Goal: Task Accomplishment & Management: Manage account settings

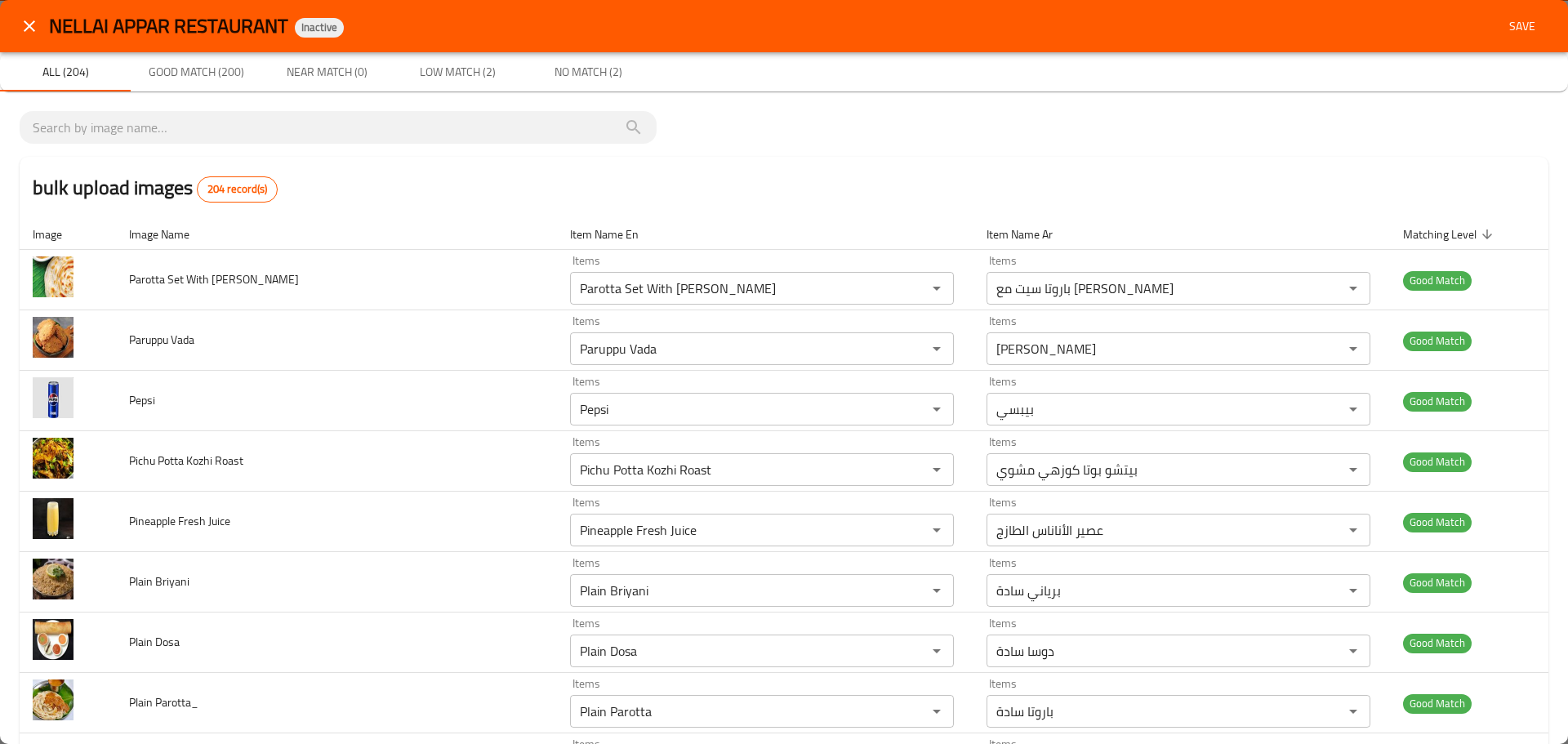
click at [1506, 23] on span "Save" at bounding box center [1522, 27] width 39 height 21
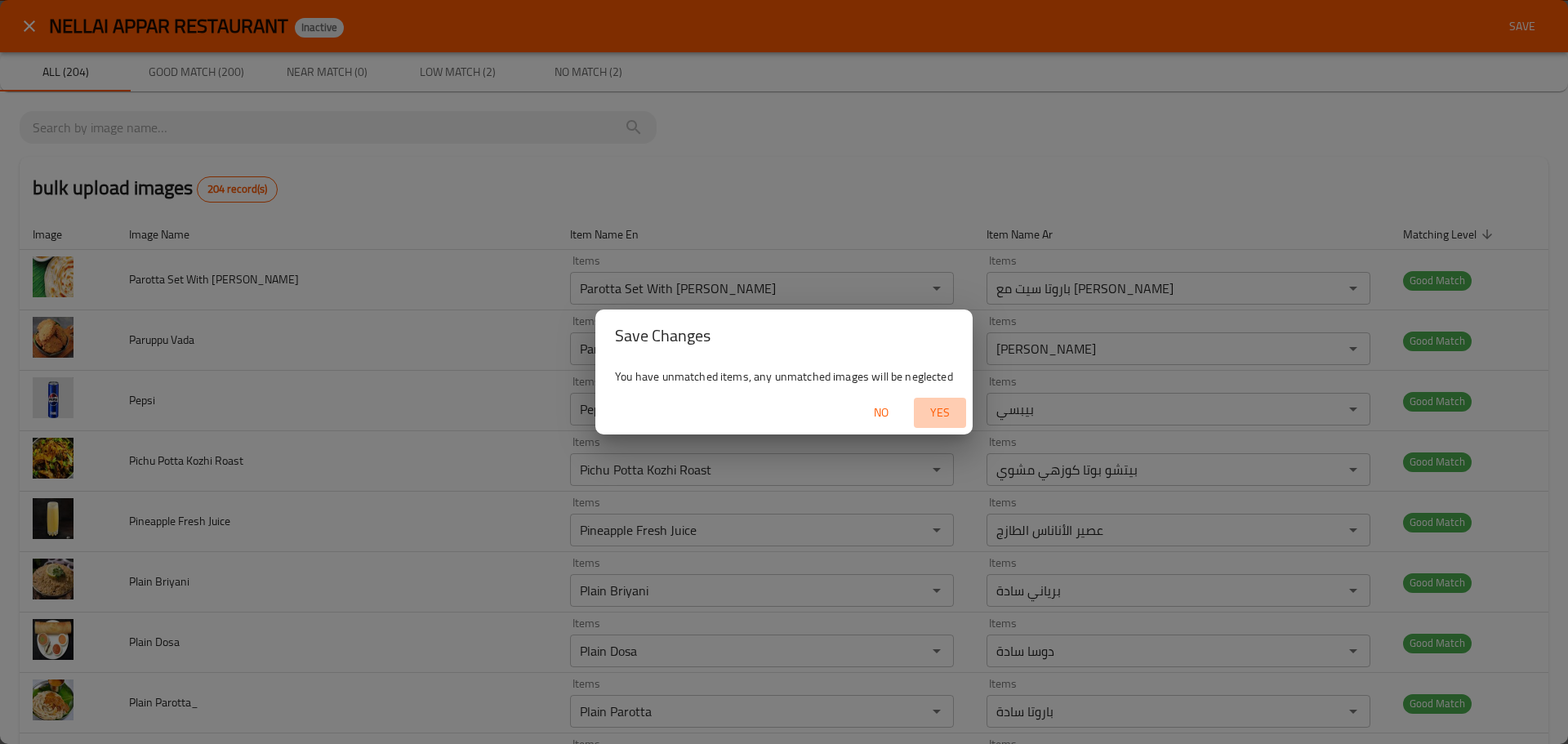
click at [932, 420] on span "Yes" at bounding box center [940, 413] width 39 height 21
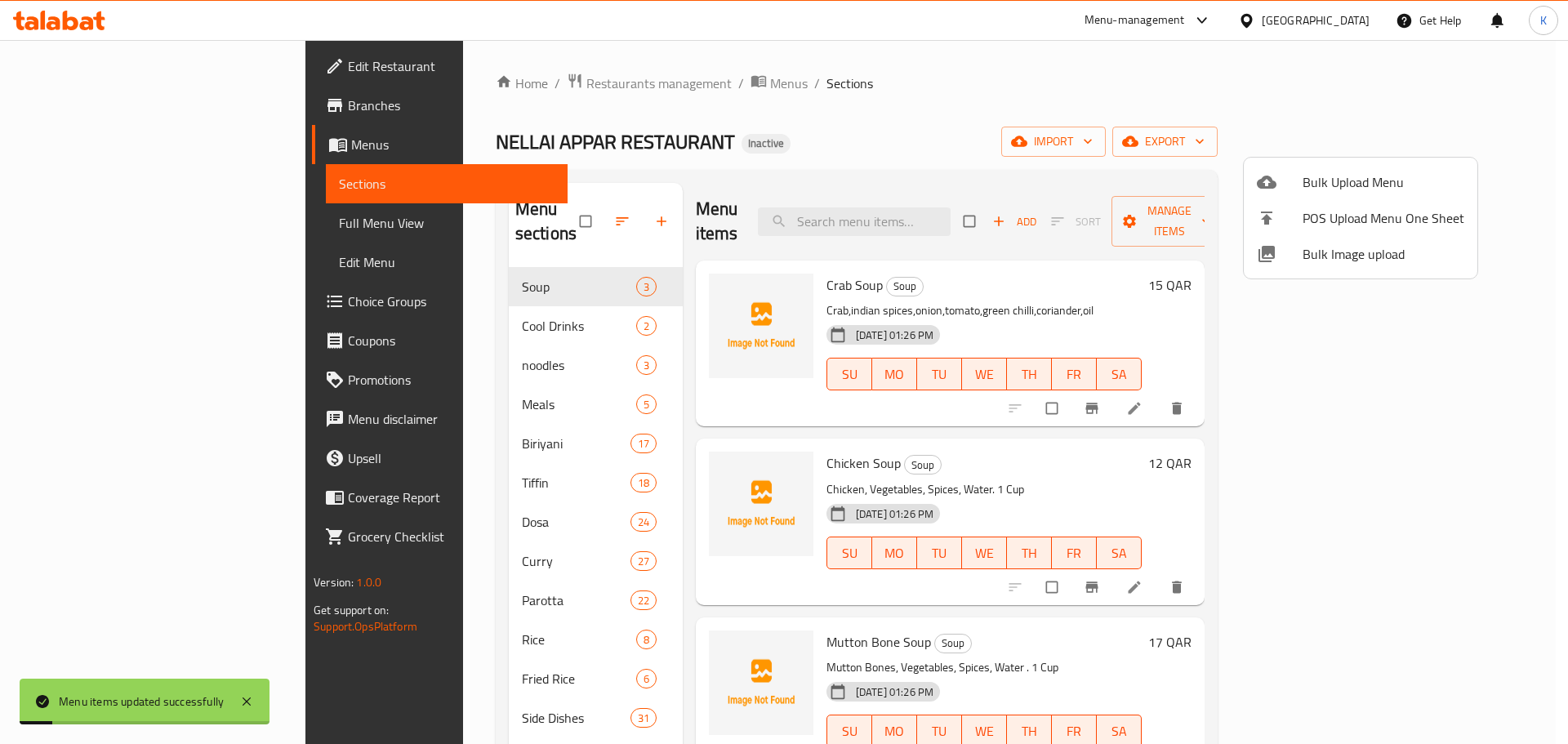
click at [789, 170] on div at bounding box center [784, 372] width 1568 height 744
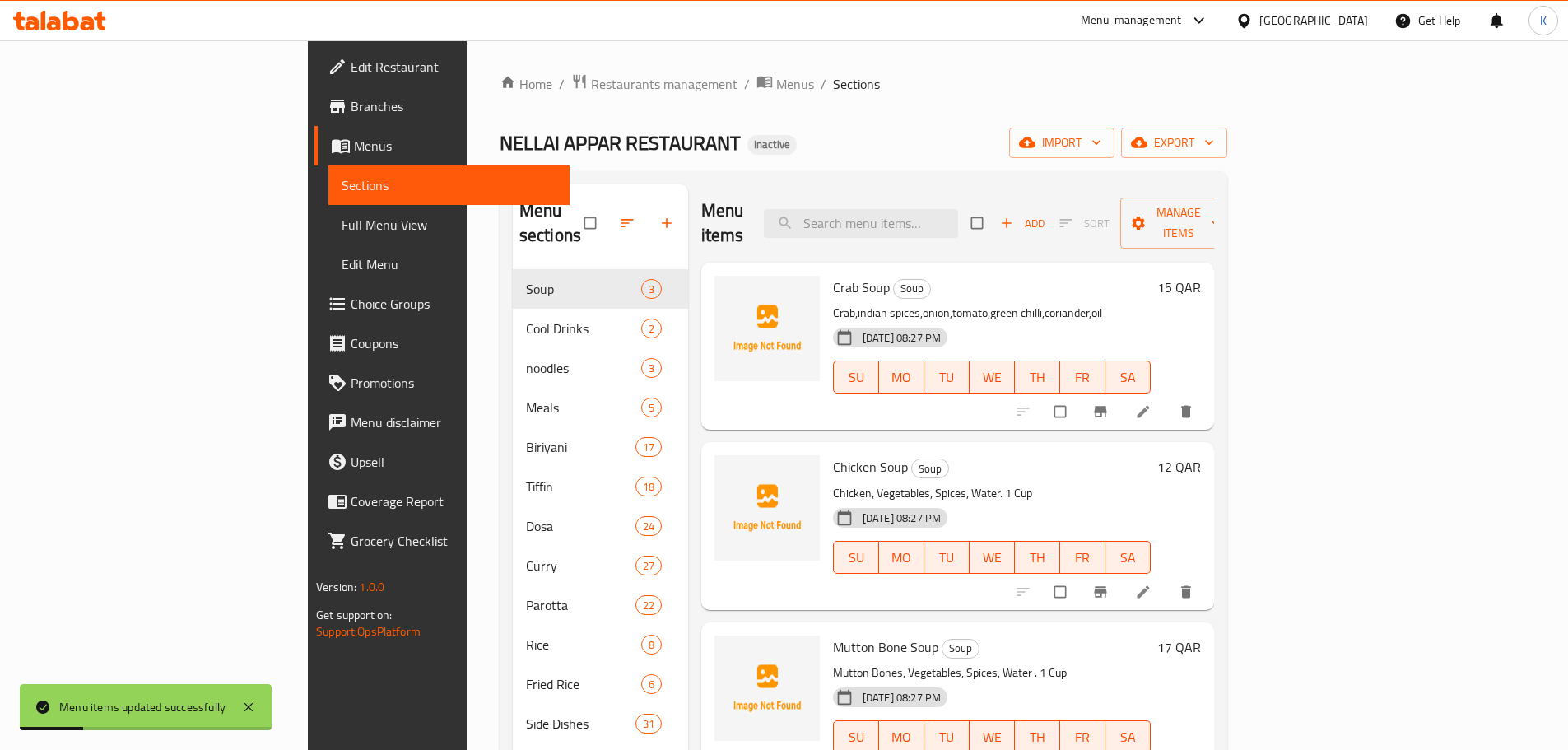
click at [341, 224] on span "Full Menu View" at bounding box center [449, 225] width 215 height 20
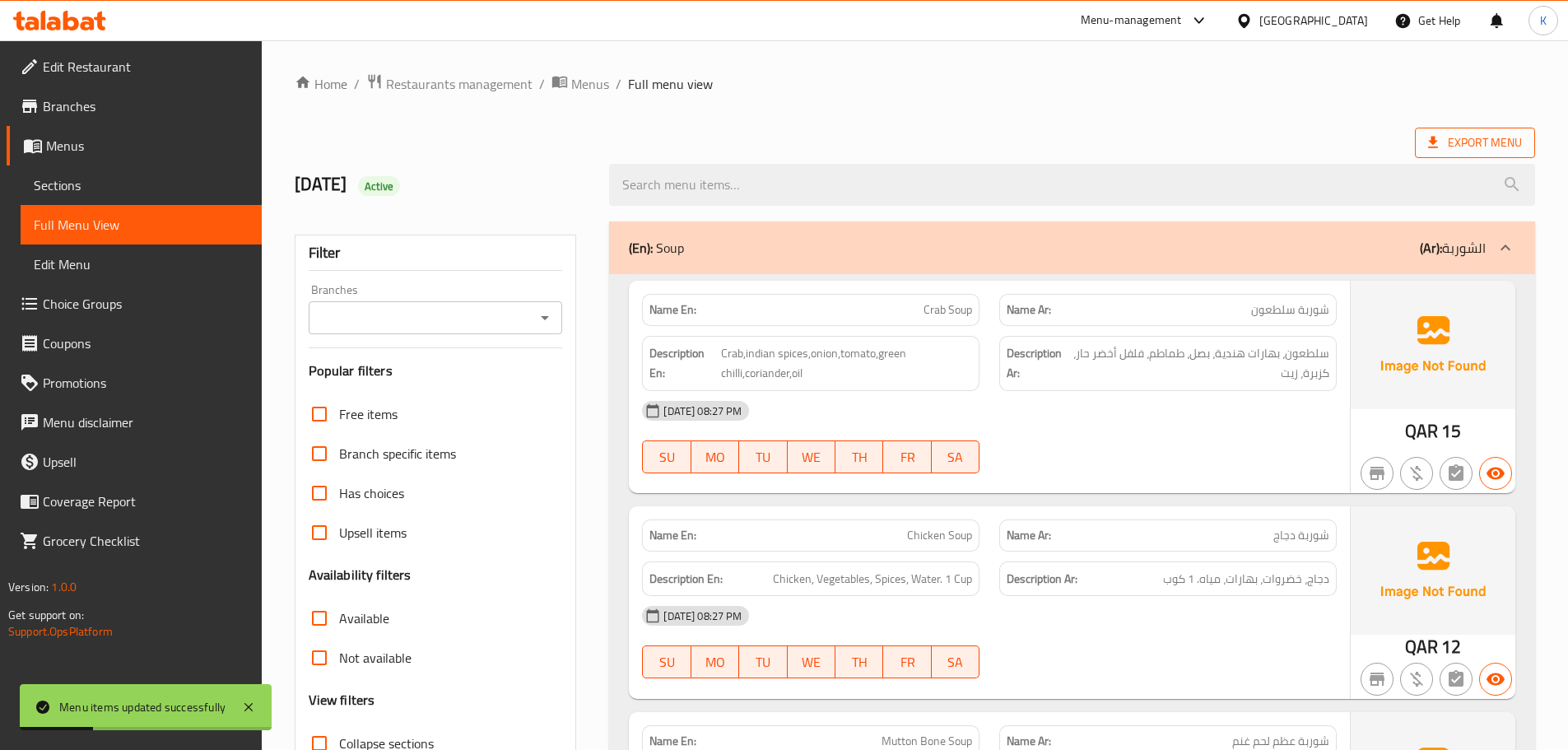
click at [1458, 152] on span "Export Menu" at bounding box center [1476, 143] width 94 height 21
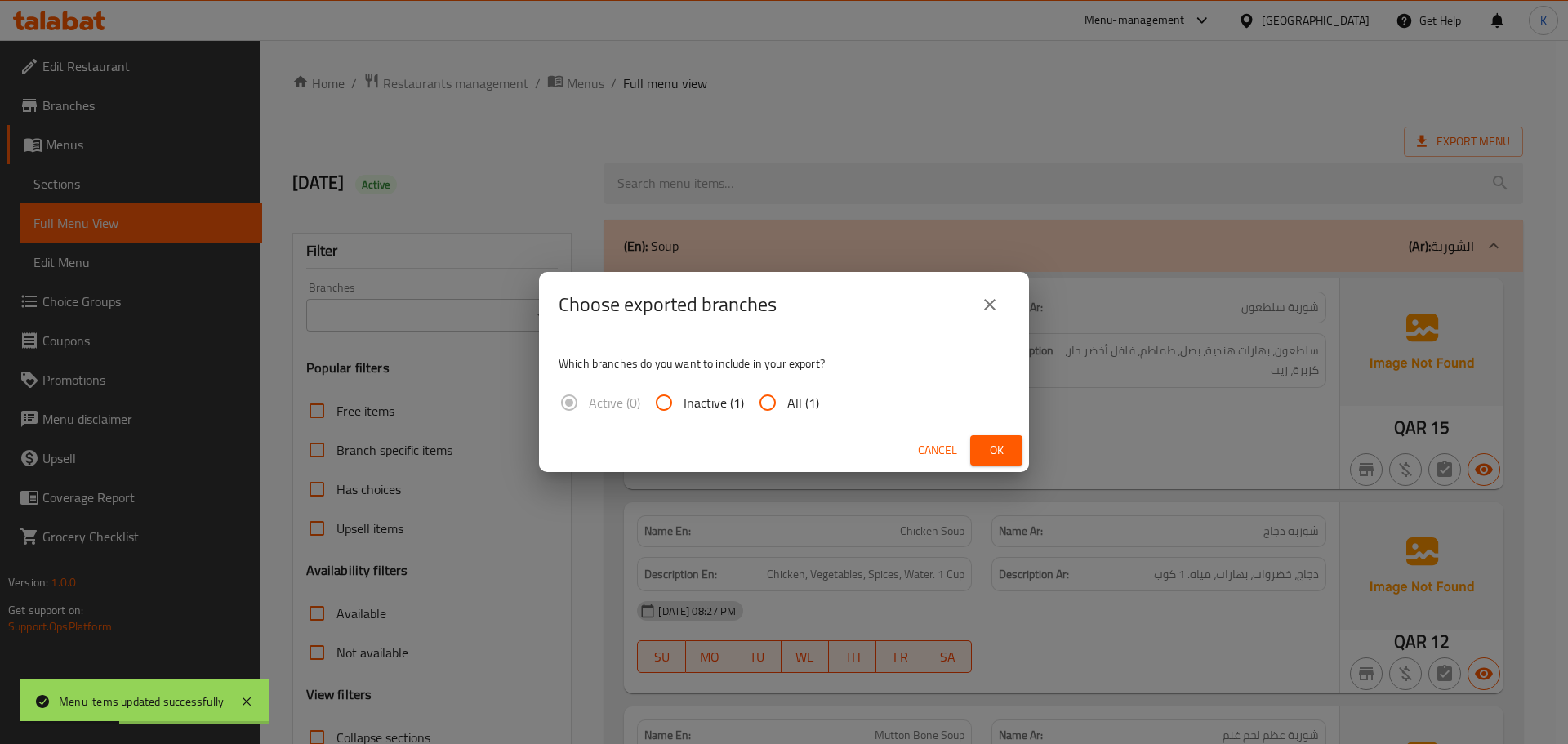
click at [767, 410] on input "All (1)" at bounding box center [767, 402] width 39 height 39
radio input "true"
click at [990, 453] on span "Ok" at bounding box center [995, 450] width 26 height 21
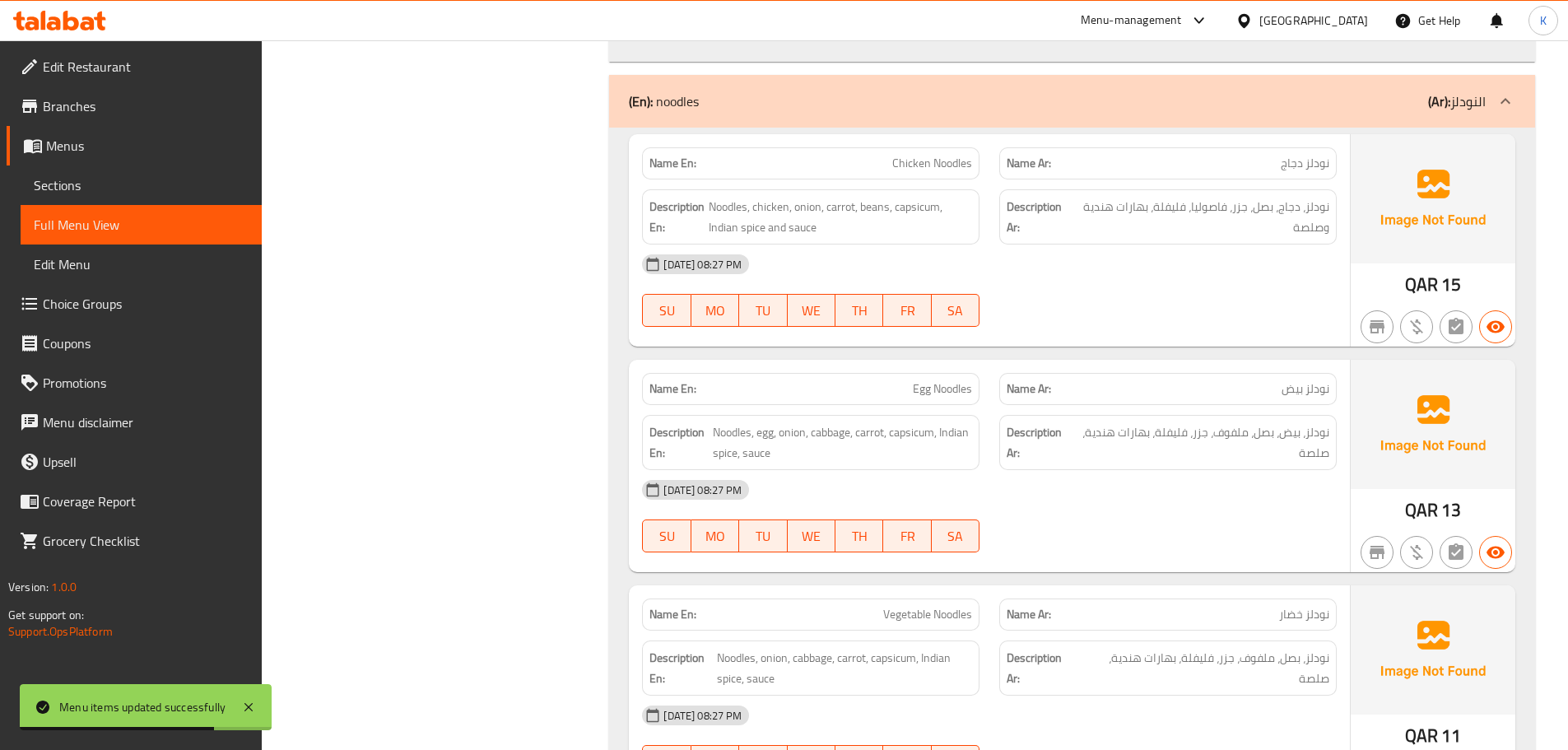
scroll to position [1811, 0]
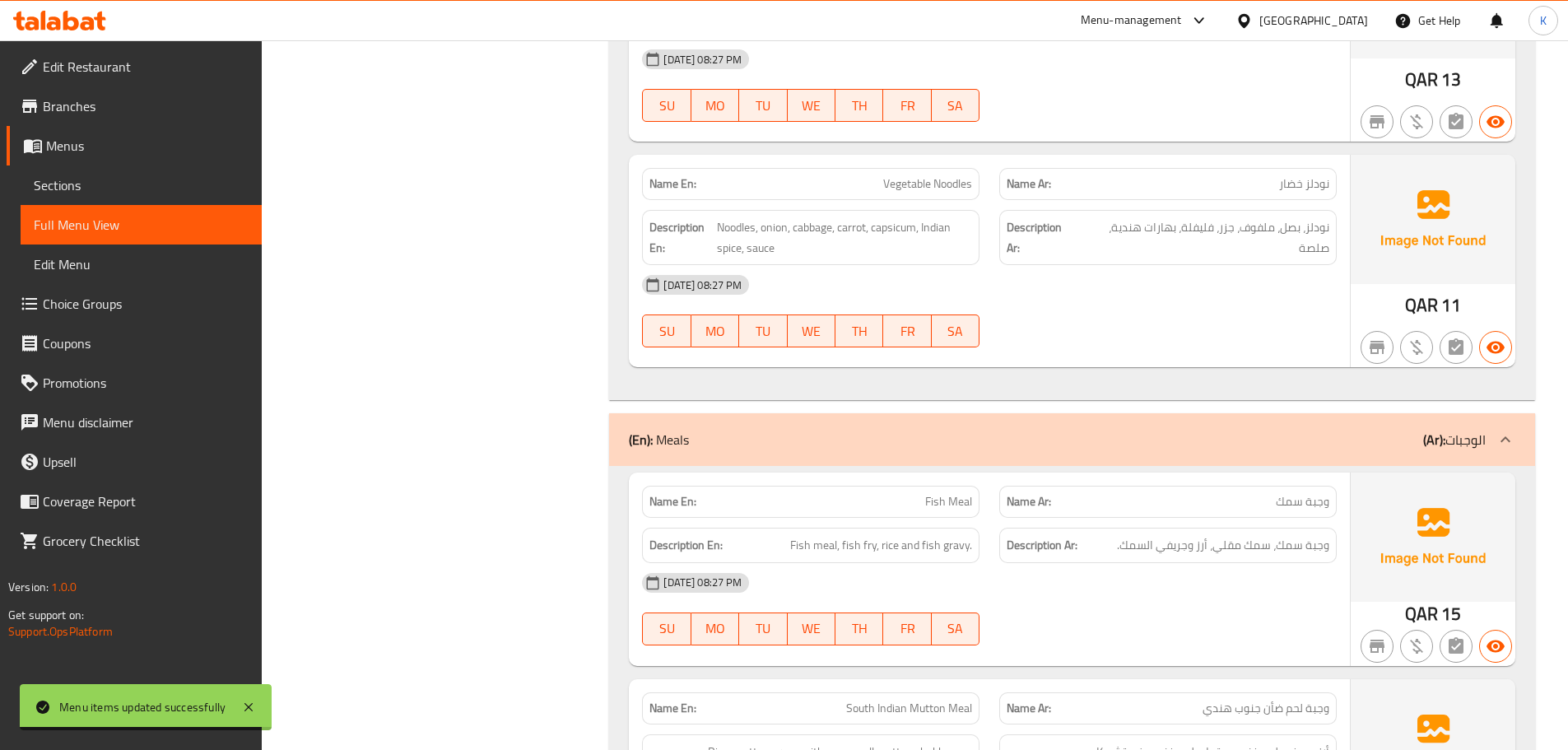
click at [1076, 55] on div "04-09-2025 08:27 PM" at bounding box center [990, 59] width 715 height 39
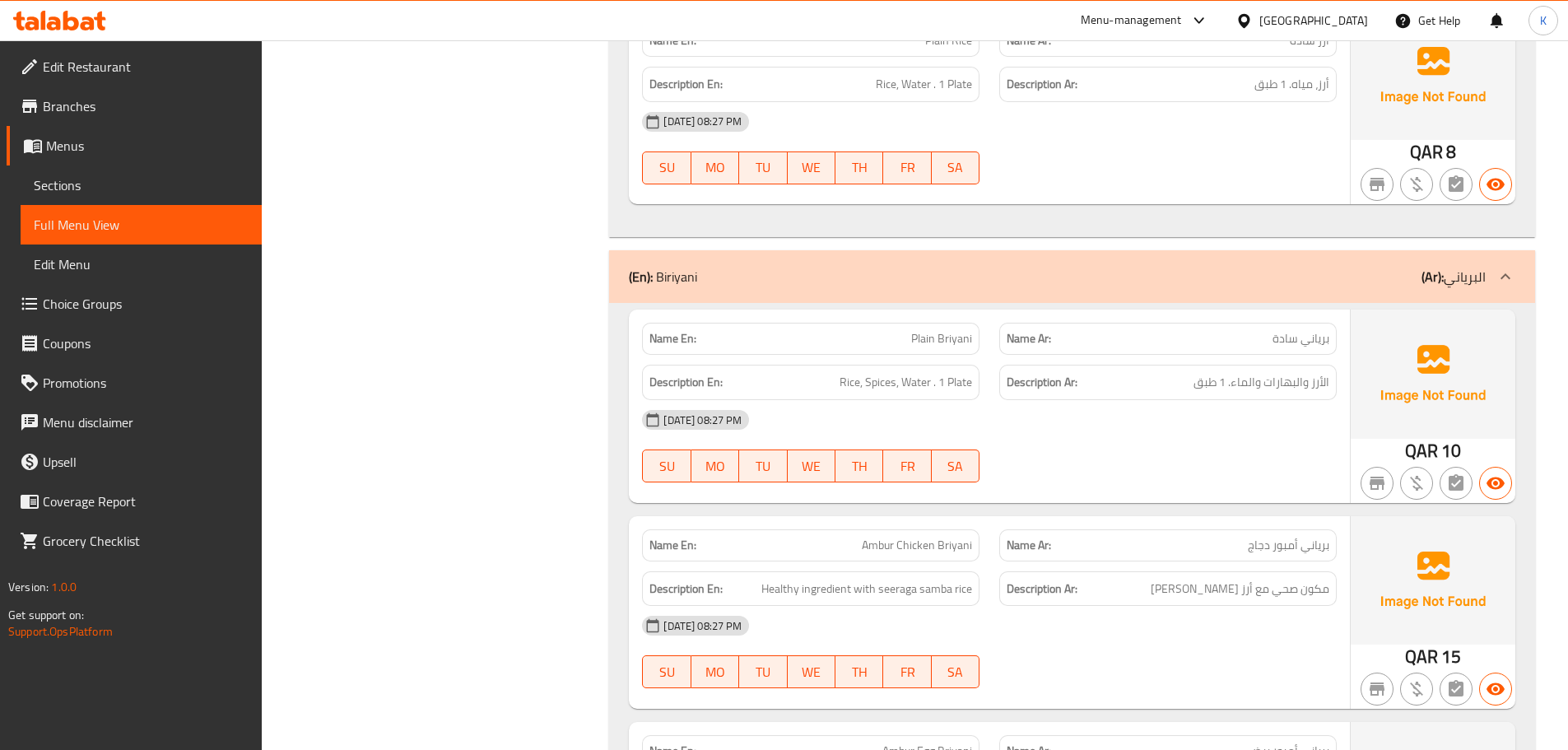
scroll to position [3540, 0]
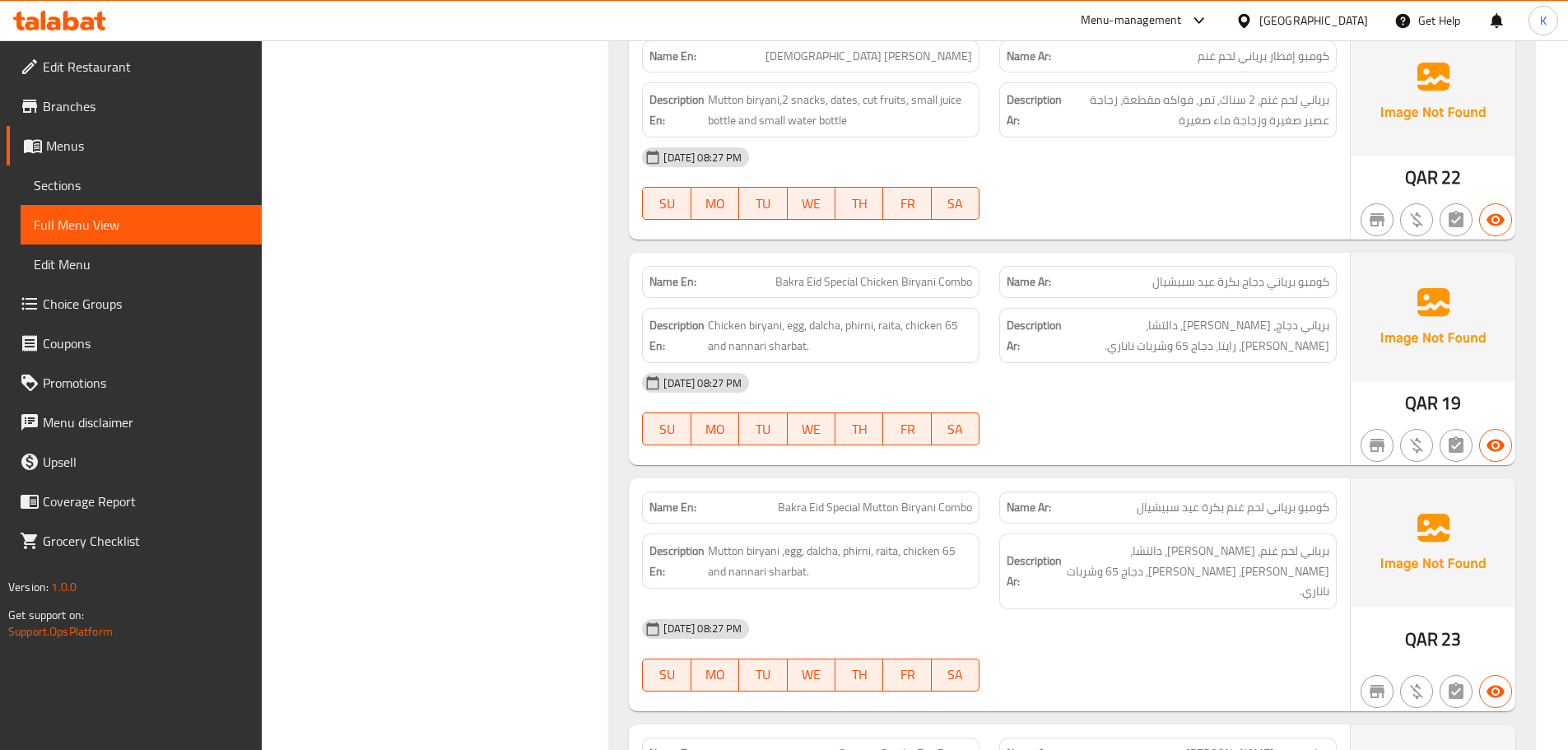
scroll to position [49433, 0]
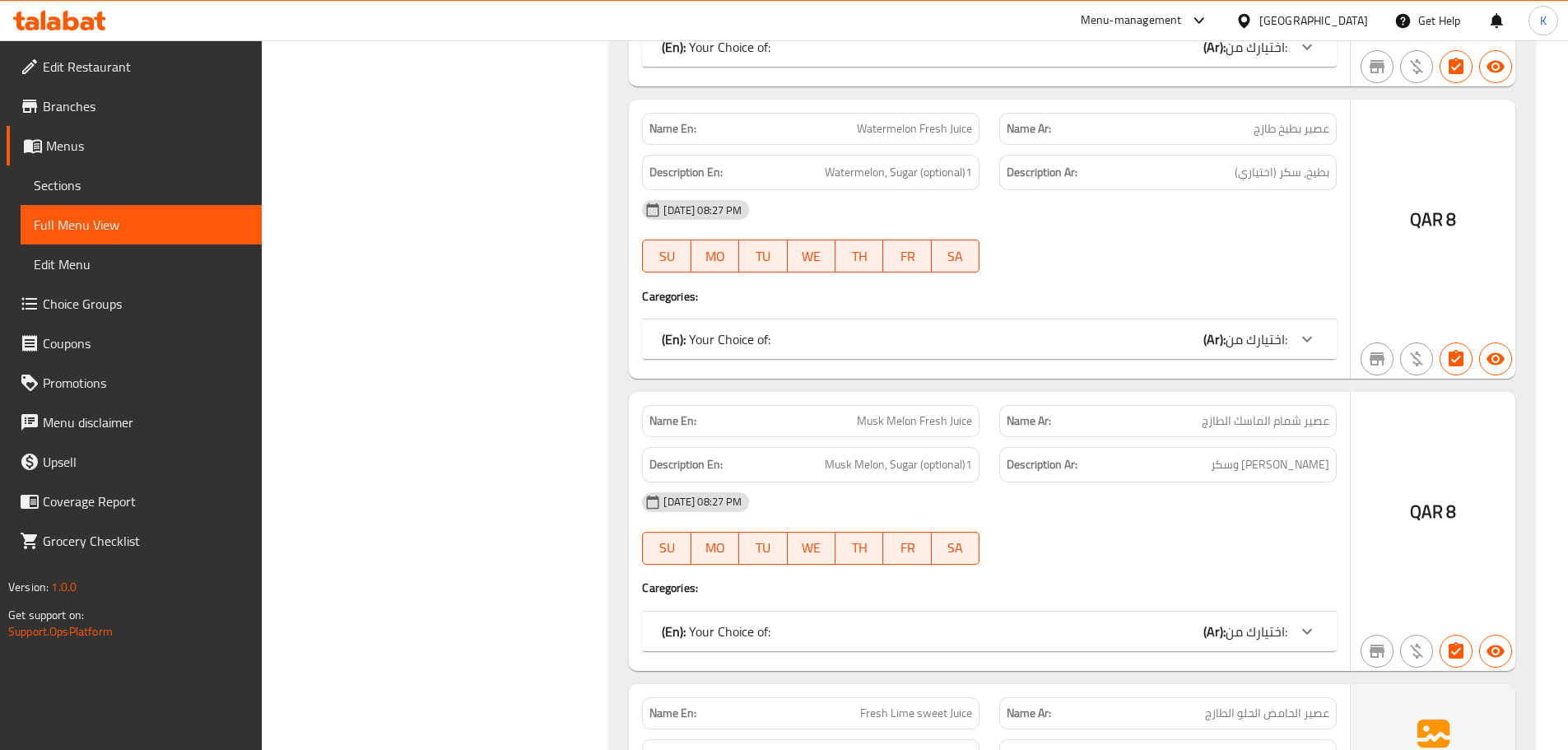
click at [67, 192] on span "Sections" at bounding box center [141, 185] width 215 height 20
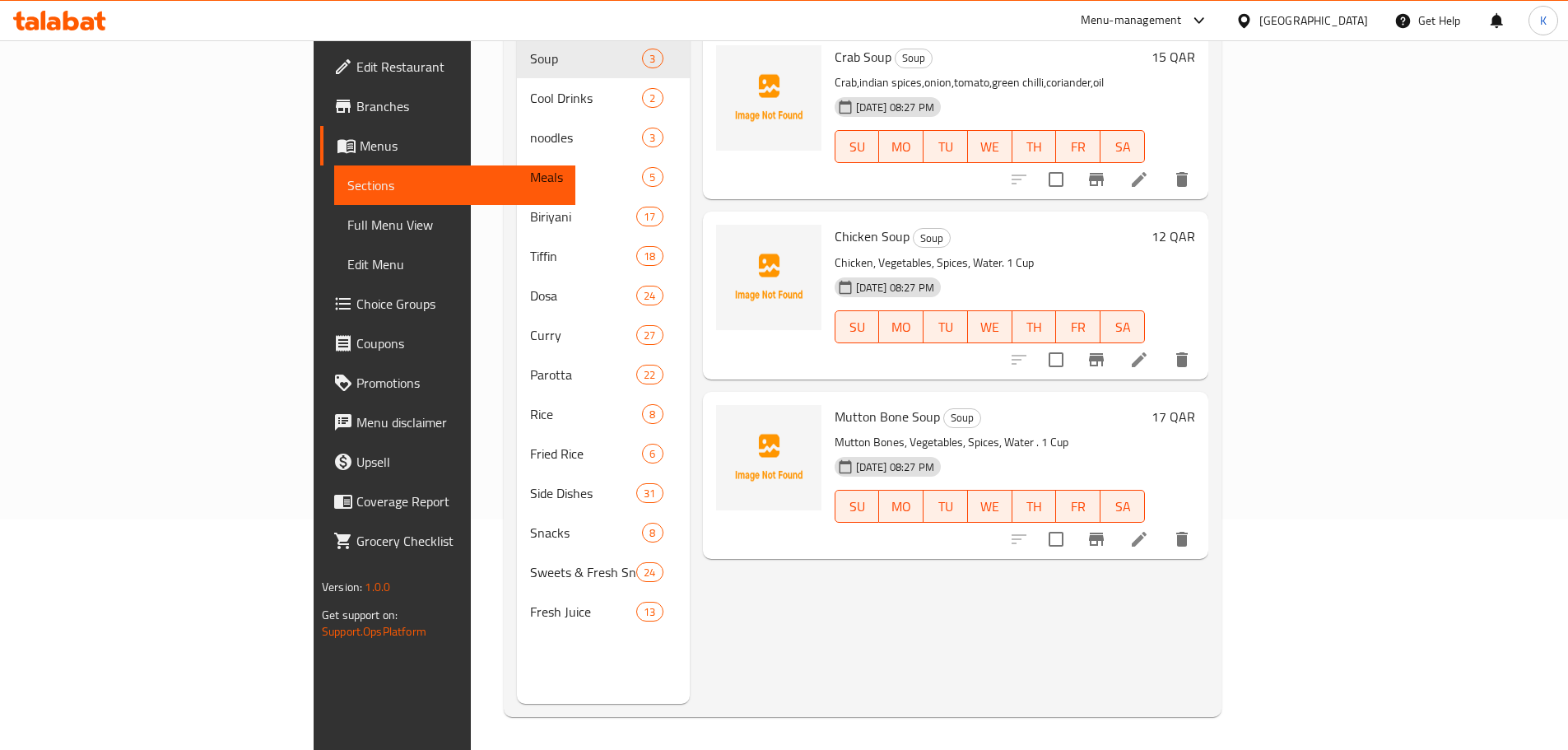
scroll to position [231, 0]
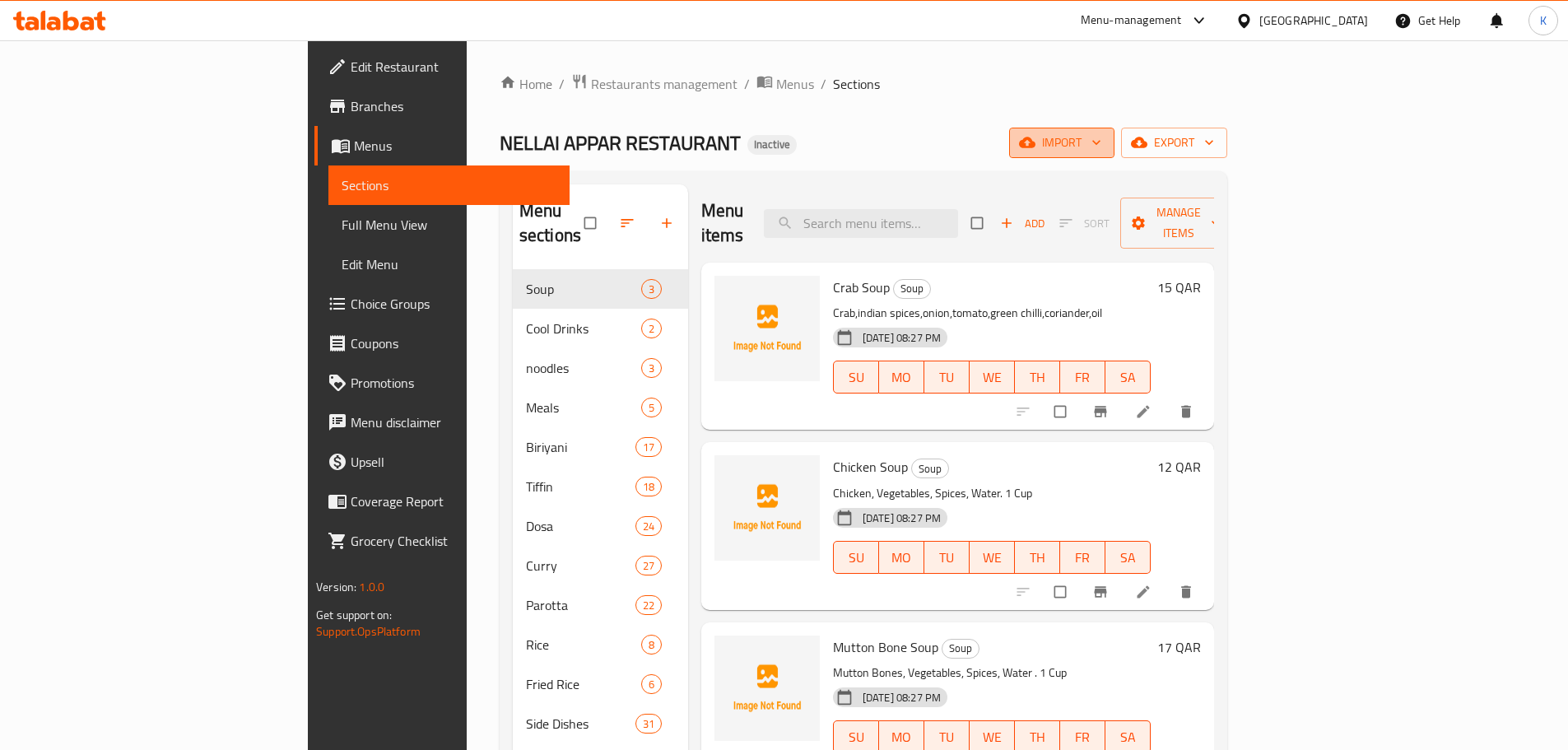
click at [1035, 148] on icon "button" at bounding box center [1028, 143] width 17 height 11
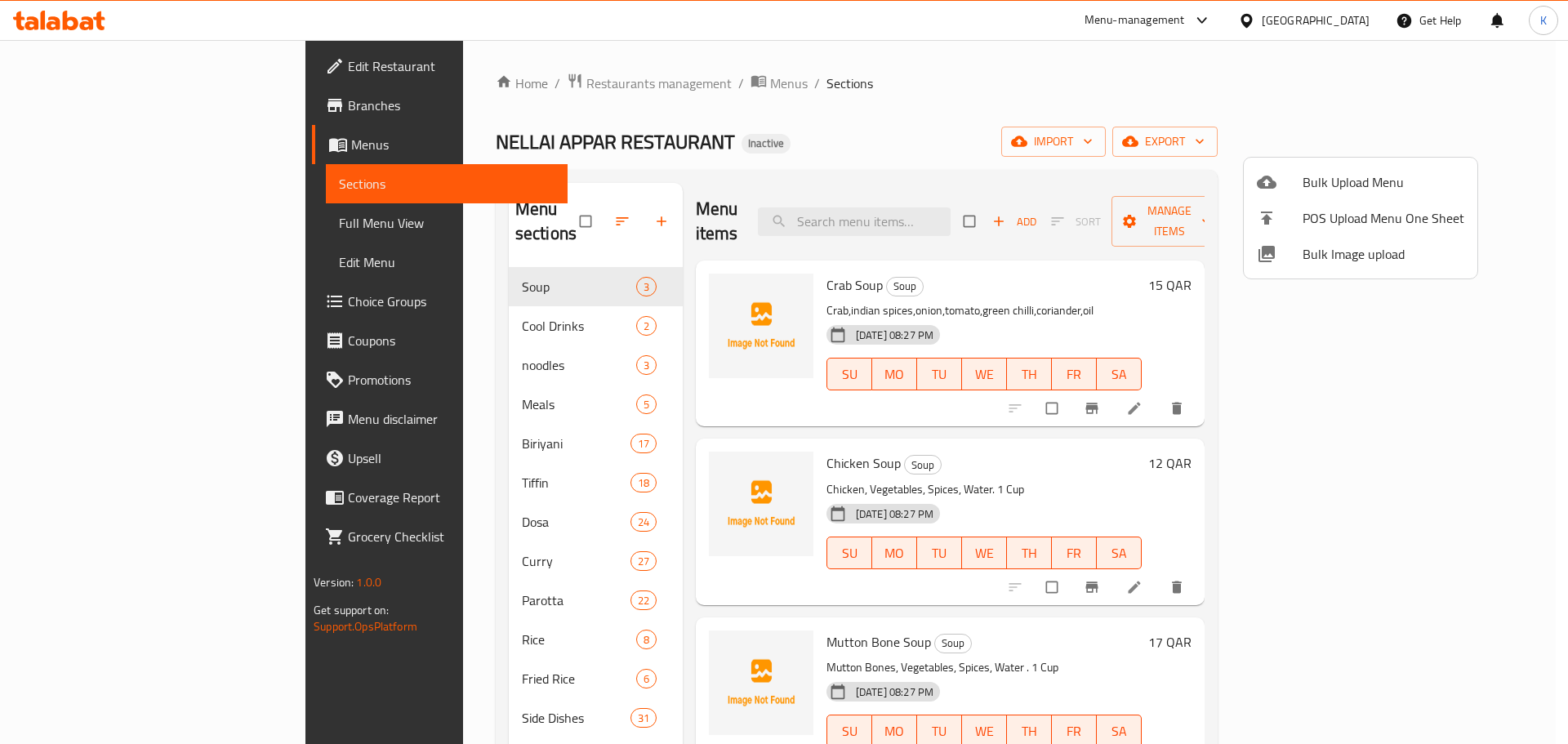
click at [1312, 249] on span "Bulk Image upload" at bounding box center [1383, 254] width 161 height 20
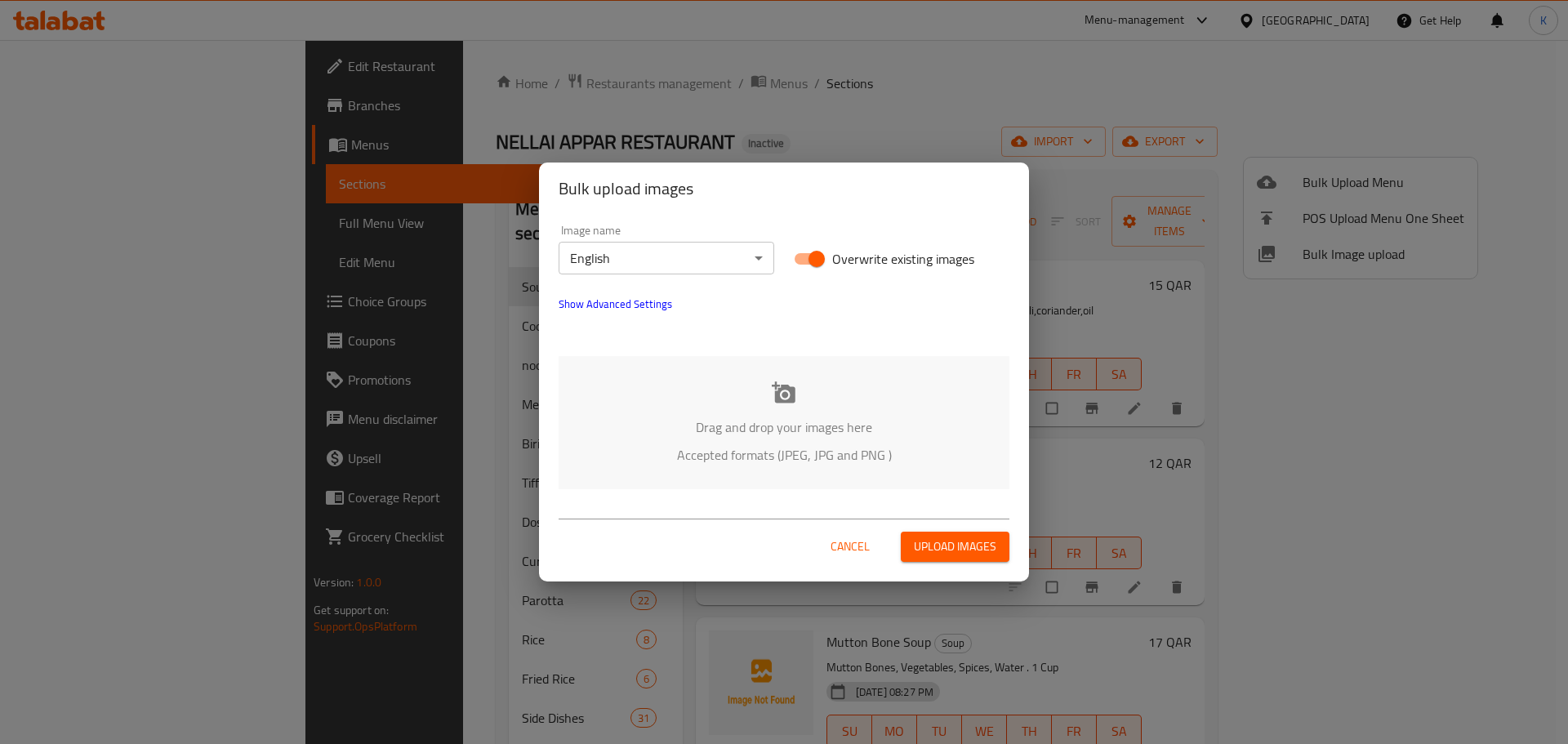
click at [747, 408] on div "Drag and drop your images here Accepted formats (JPEG, JPG and PNG )" at bounding box center [784, 423] width 451 height 133
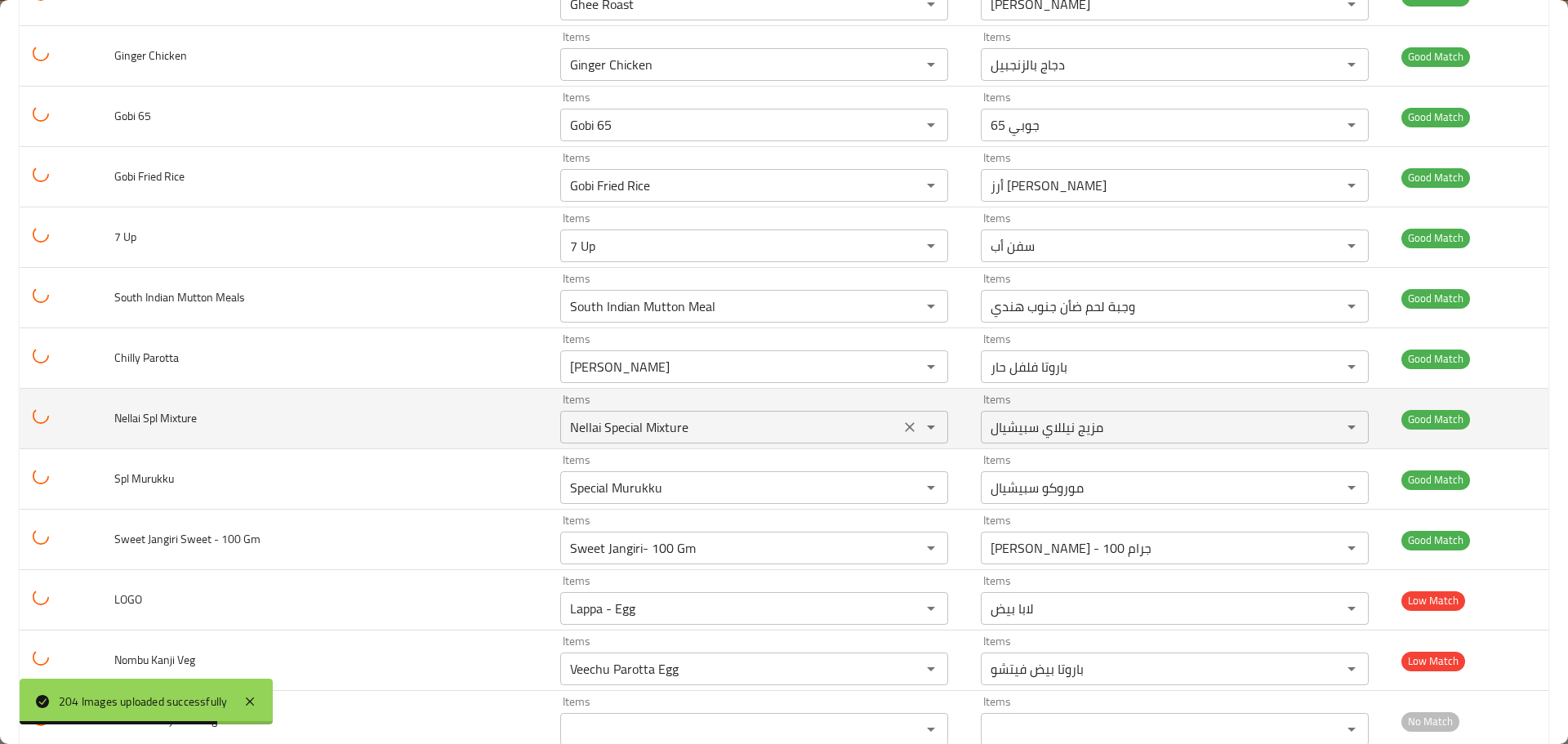
scroll to position [11867, 0]
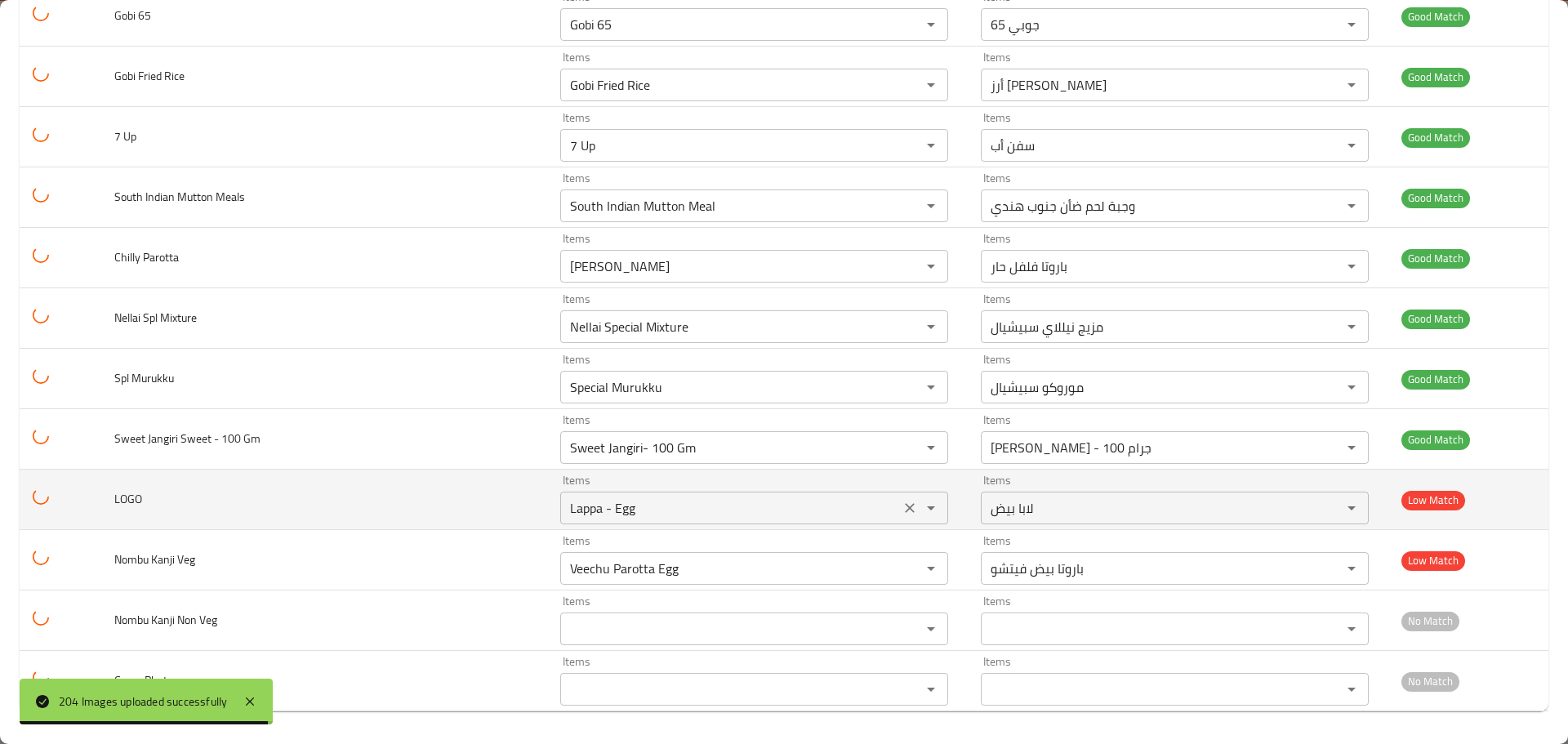
click at [906, 506] on icon "Clear" at bounding box center [910, 508] width 17 height 17
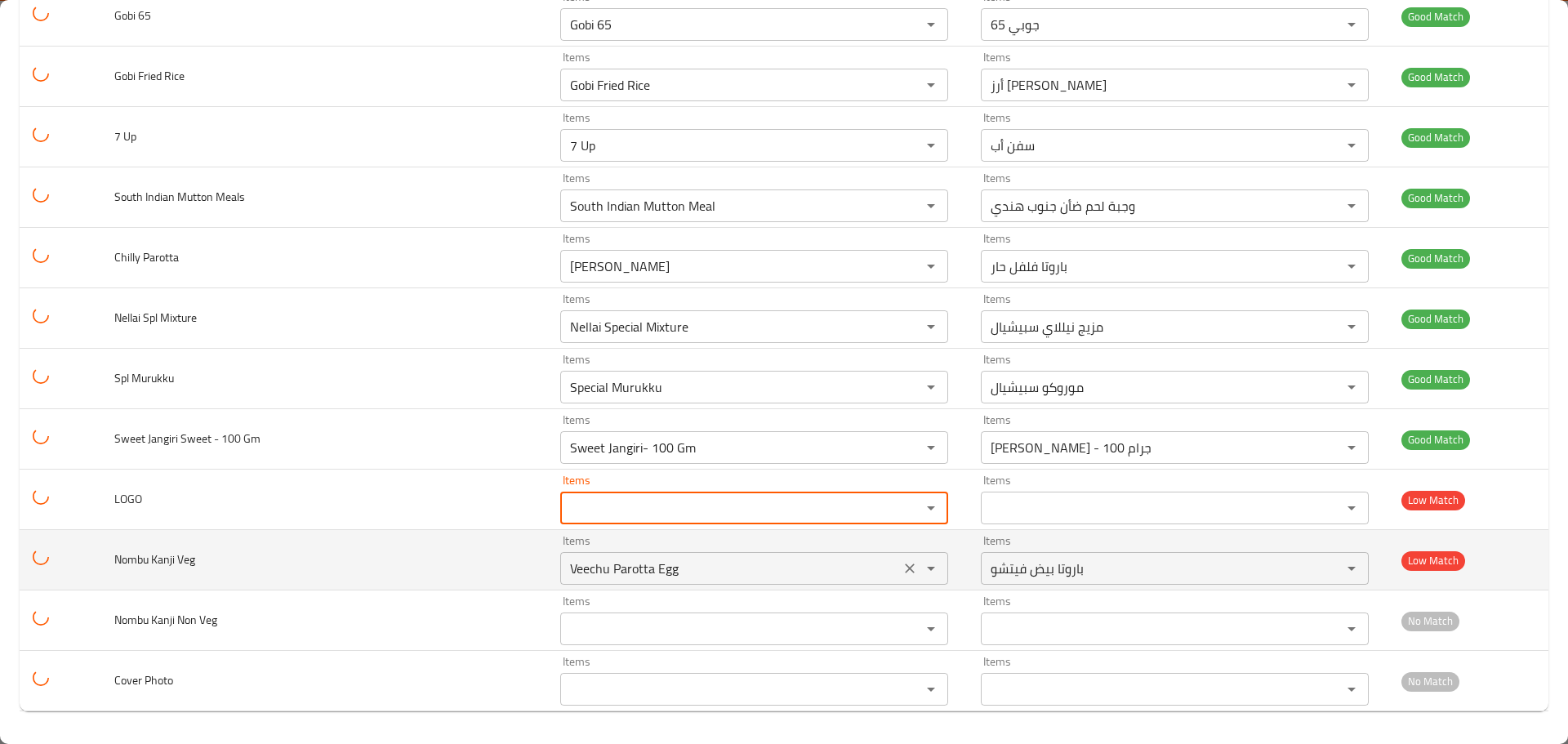
click at [901, 563] on icon "Clear" at bounding box center [910, 568] width 17 height 17
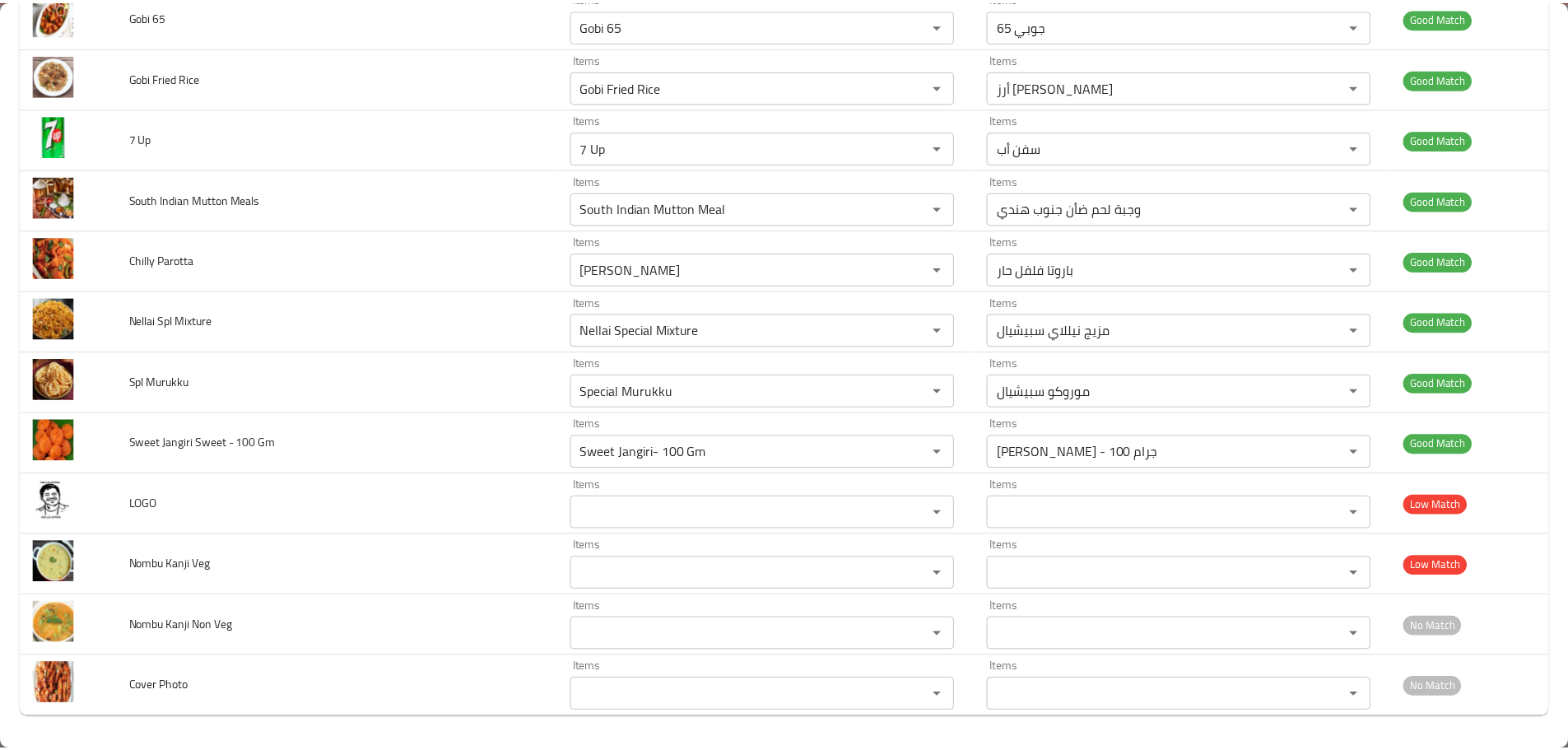
scroll to position [0, 0]
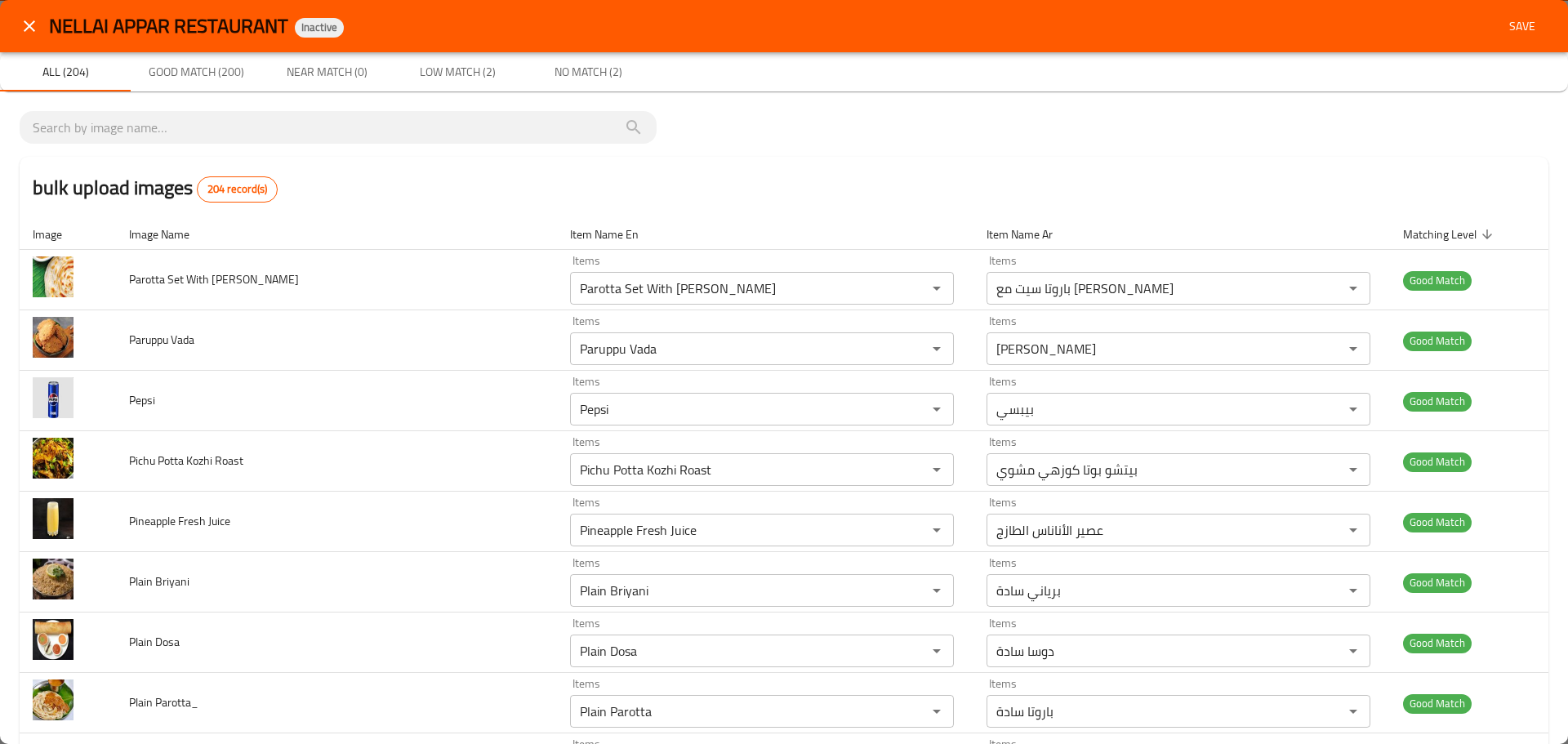
click at [1512, 36] on span "Save" at bounding box center [1522, 27] width 39 height 21
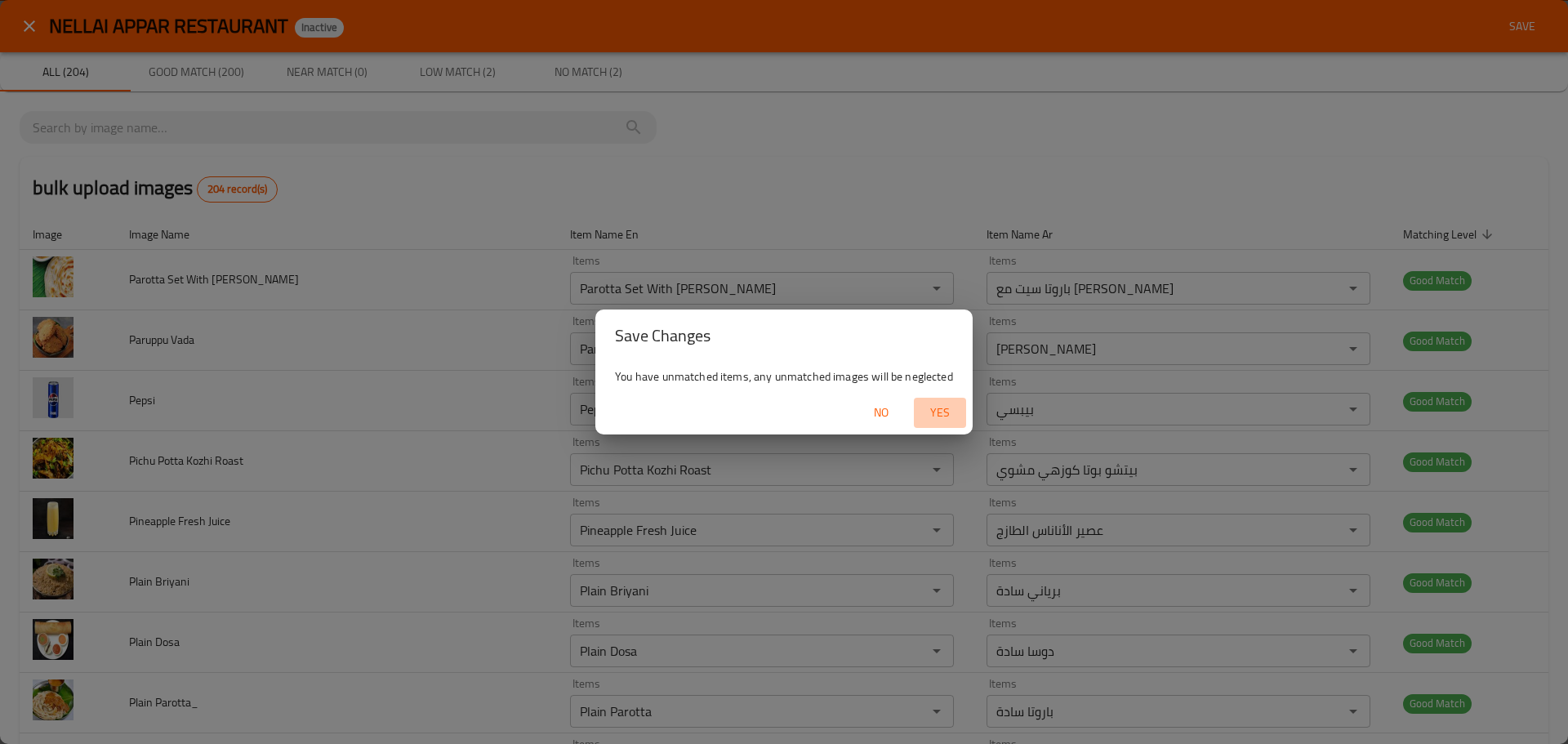
click at [922, 414] on span "Yes" at bounding box center [940, 413] width 39 height 21
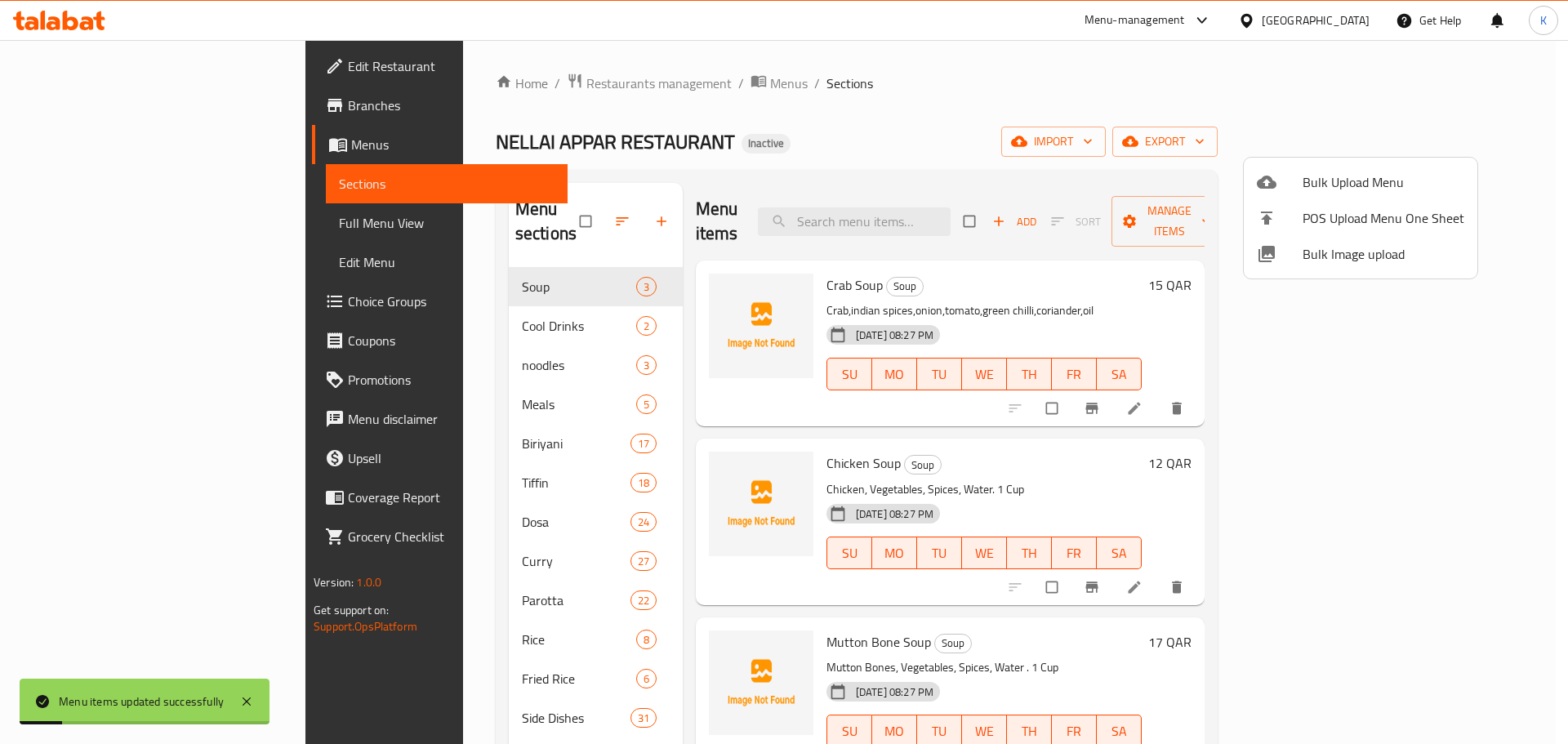
click at [143, 225] on div at bounding box center [784, 372] width 1568 height 744
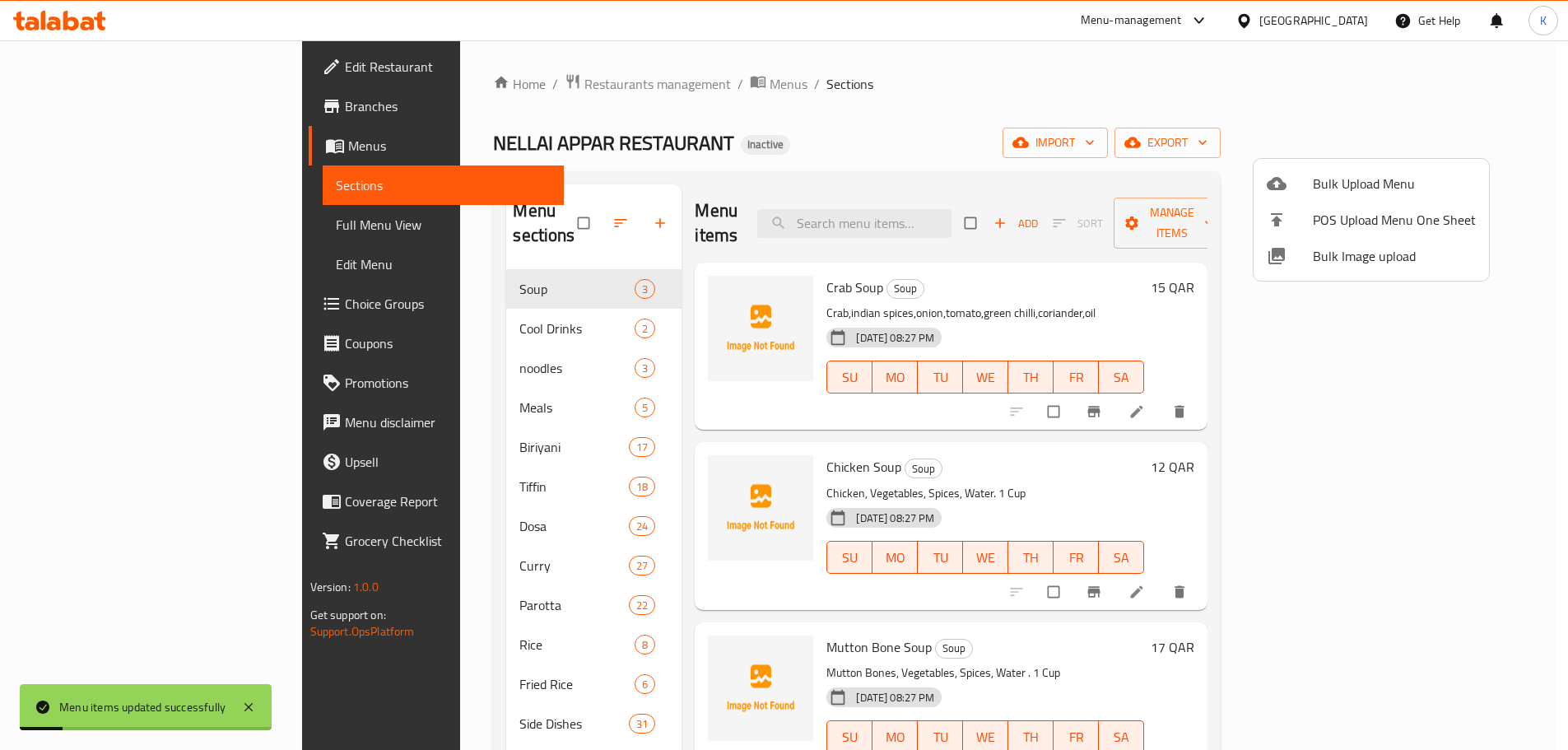
click at [336, 227] on span "Full Menu View" at bounding box center [443, 225] width 215 height 20
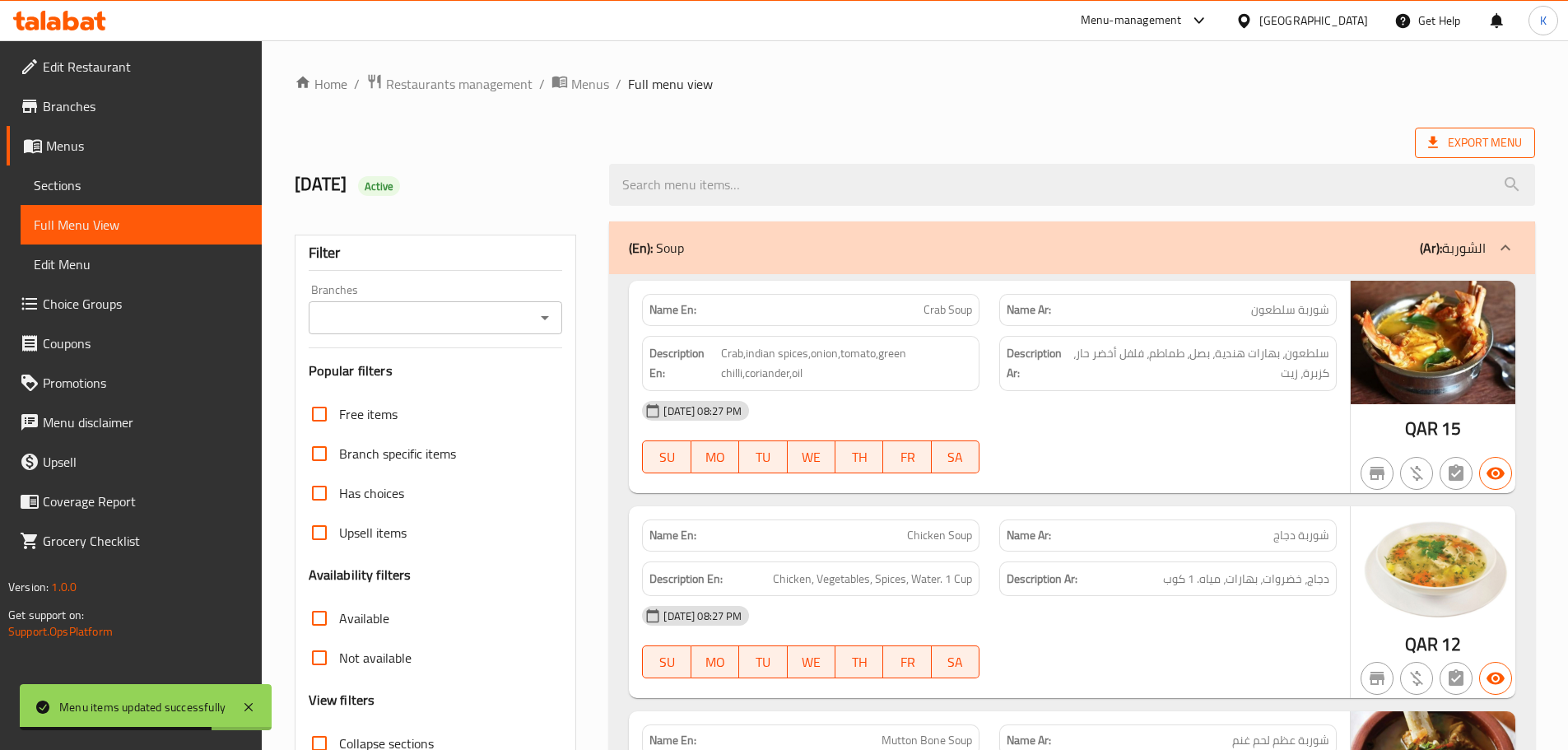
click at [1477, 147] on span "Export Menu" at bounding box center [1476, 143] width 94 height 21
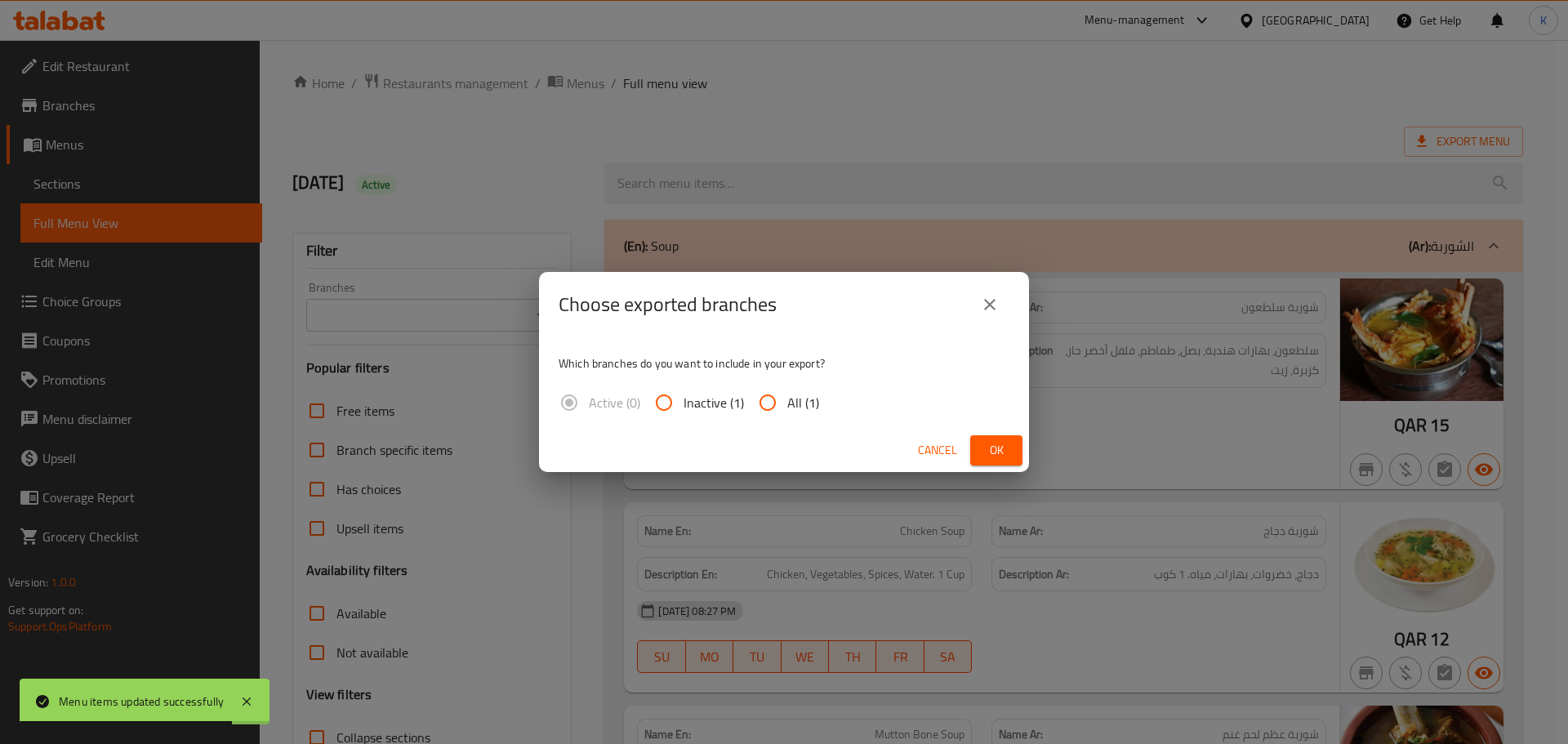
click at [796, 398] on span "All (1)" at bounding box center [803, 403] width 32 height 20
click at [787, 398] on input "All (1)" at bounding box center [767, 402] width 39 height 39
radio input "true"
drag, startPoint x: 1009, startPoint y: 449, endPoint x: 985, endPoint y: 489, distance: 46.6
click at [1010, 449] on button "Ok" at bounding box center [996, 450] width 52 height 30
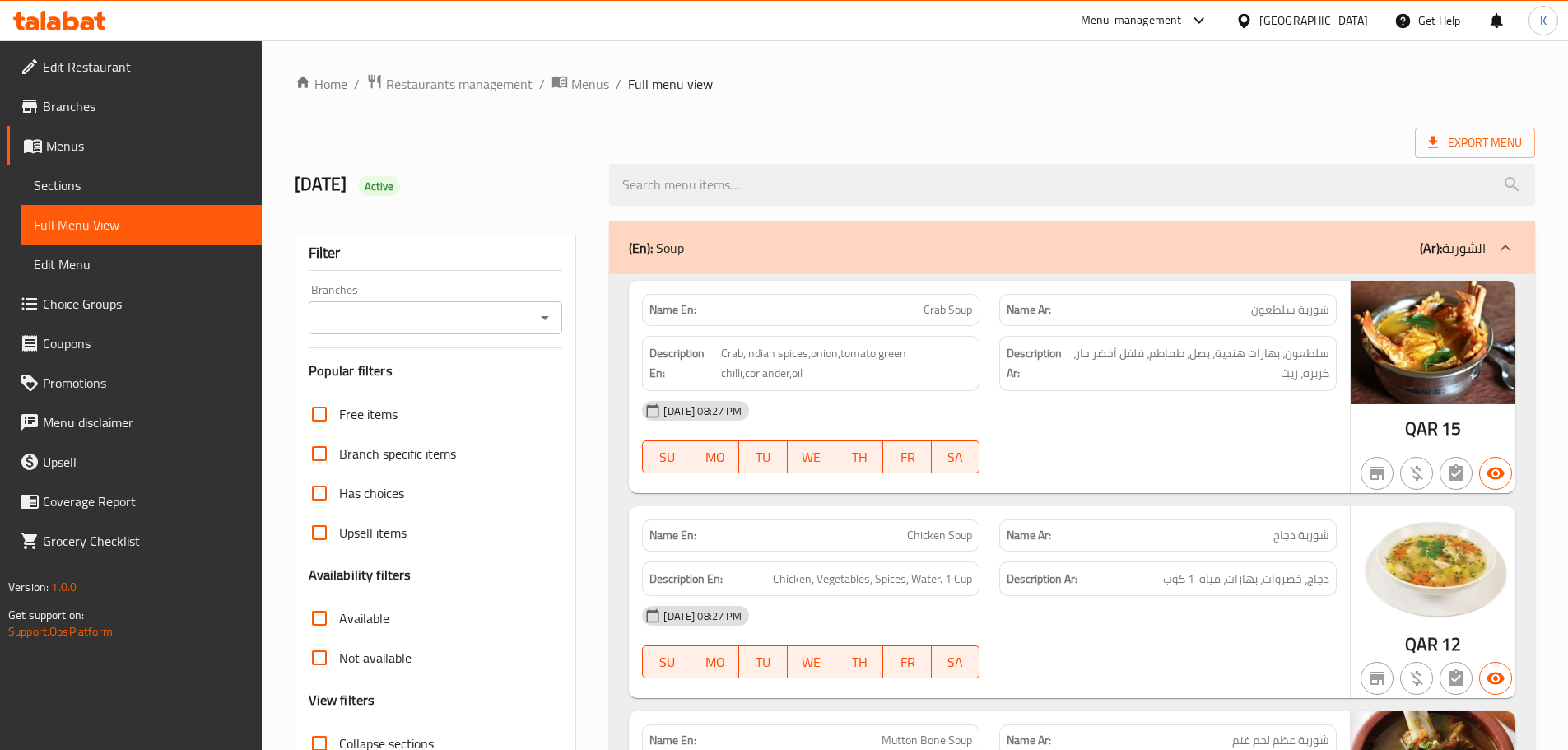
click at [852, 139] on div "Export Menu" at bounding box center [914, 143] width 1241 height 30
click at [1341, 23] on div "Qatar" at bounding box center [1314, 21] width 109 height 18
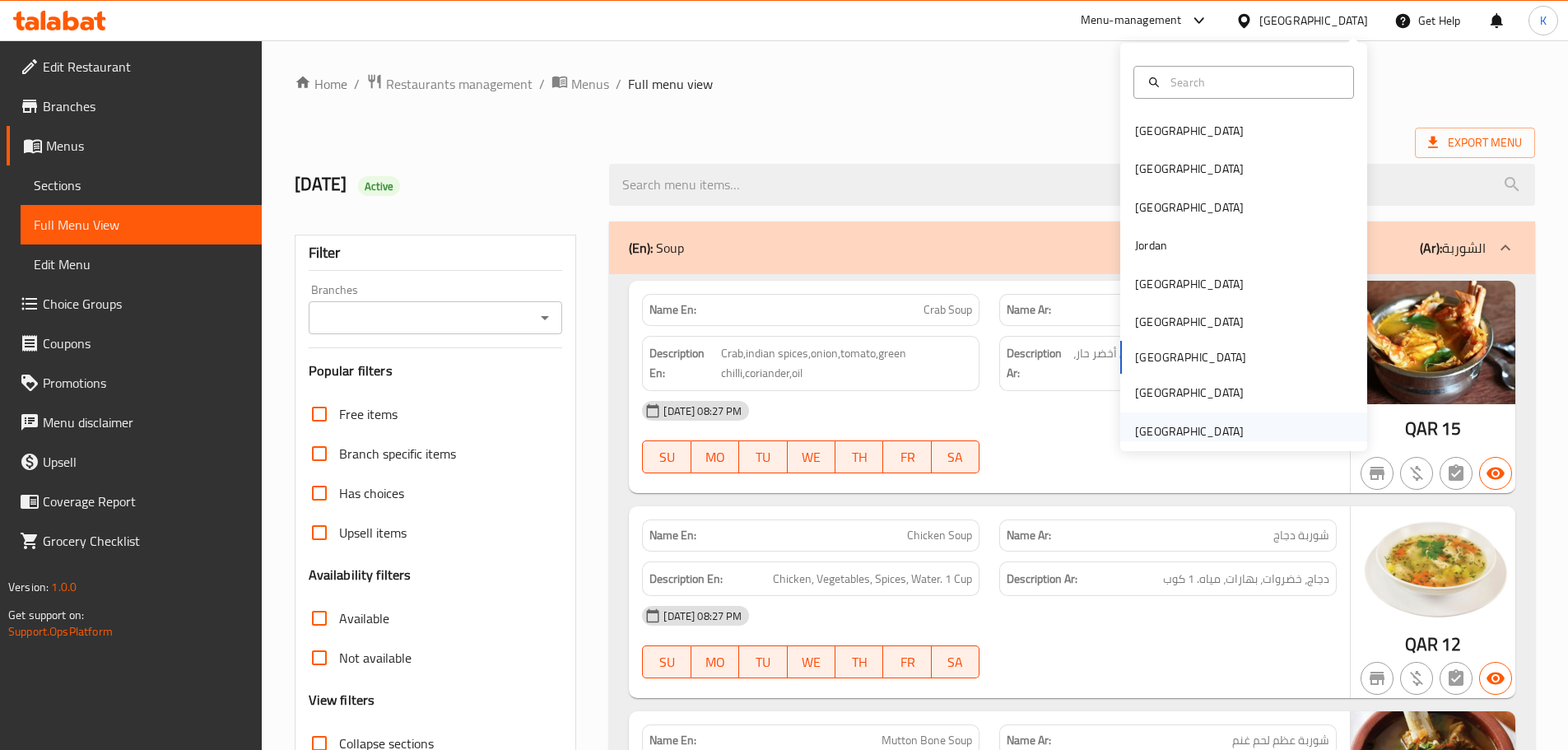
click at [1207, 429] on div "United Arab Emirates" at bounding box center [1190, 431] width 109 height 18
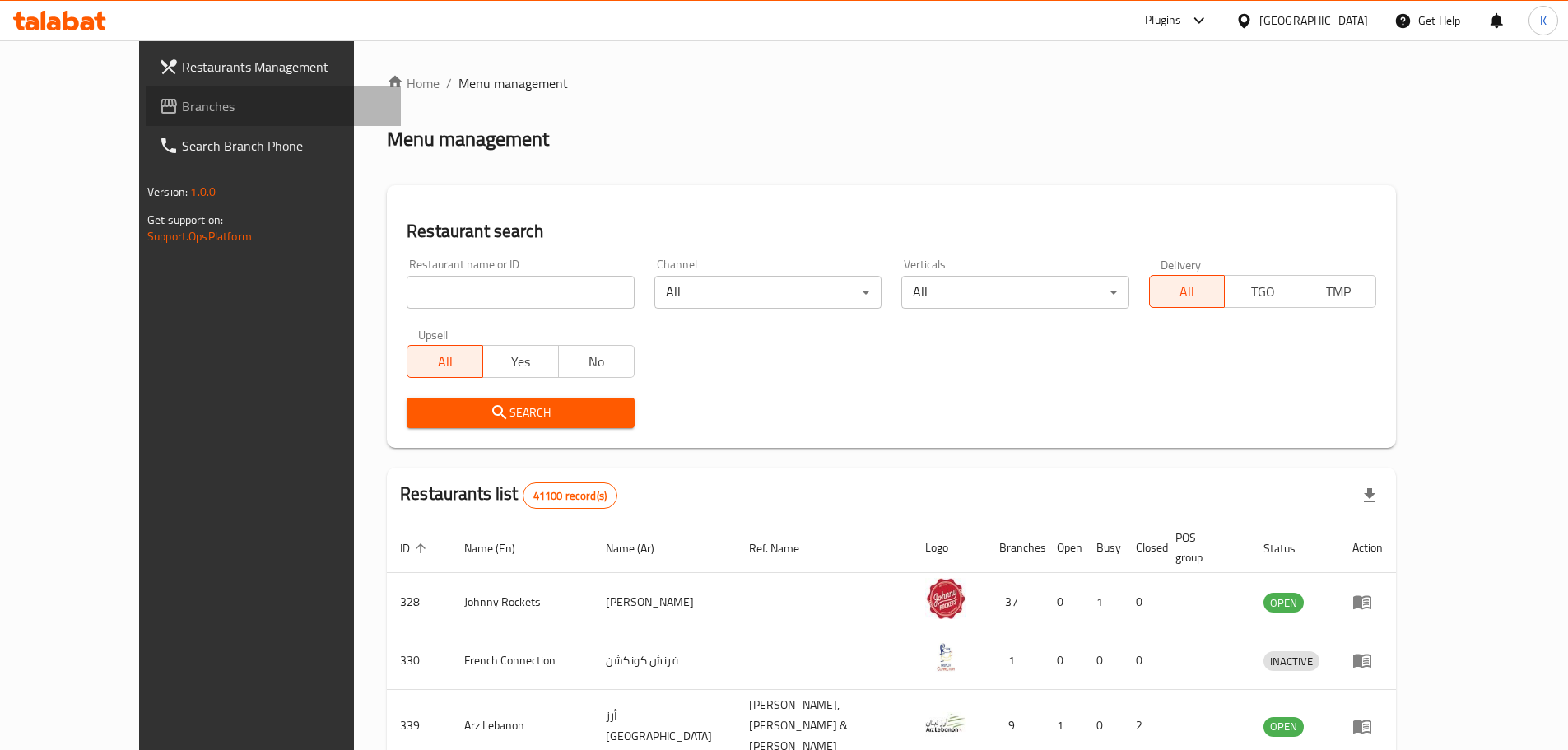
click at [182, 96] on span "Branches" at bounding box center [284, 107] width 206 height 20
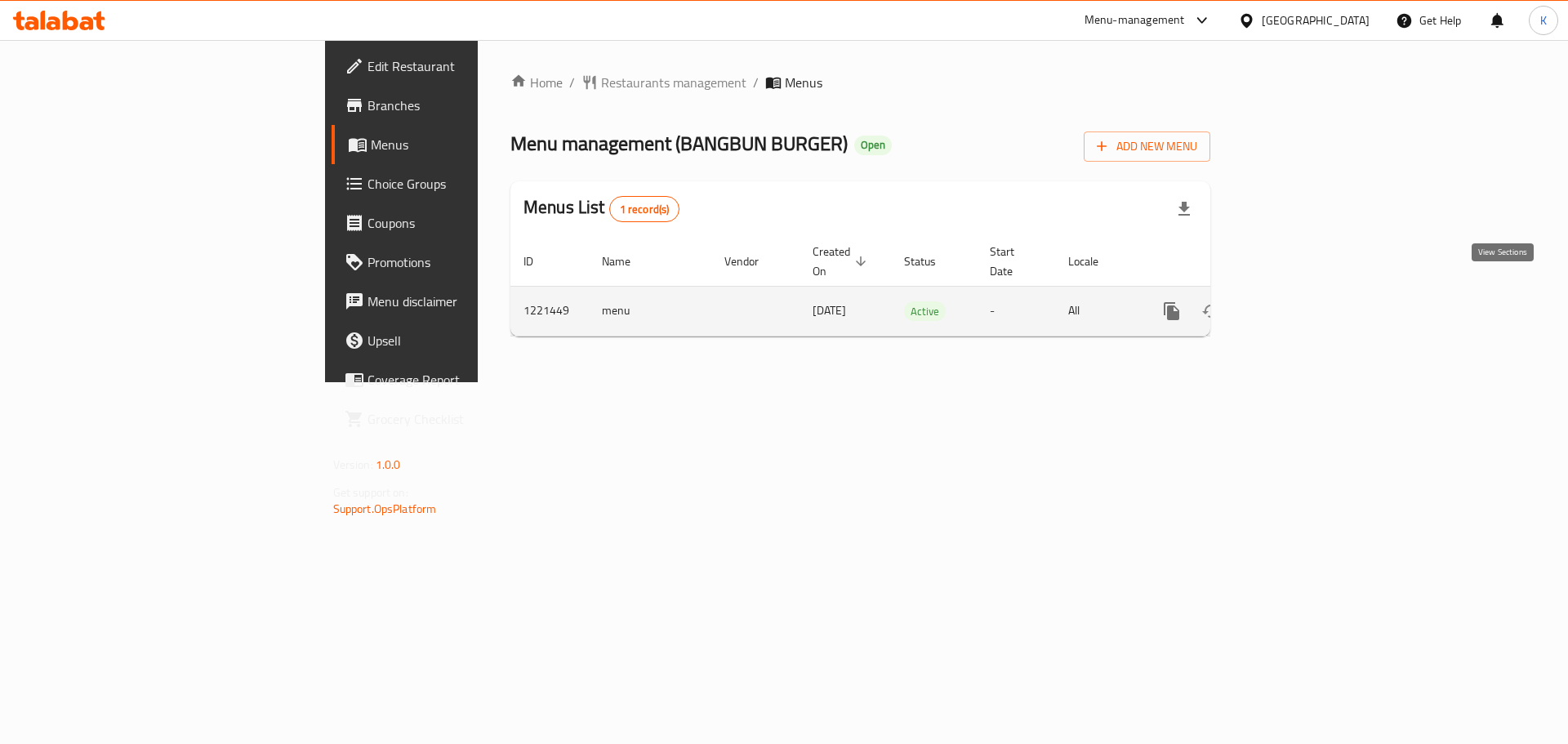
click at [1299, 301] on icon "enhanced table" at bounding box center [1290, 311] width 20 height 20
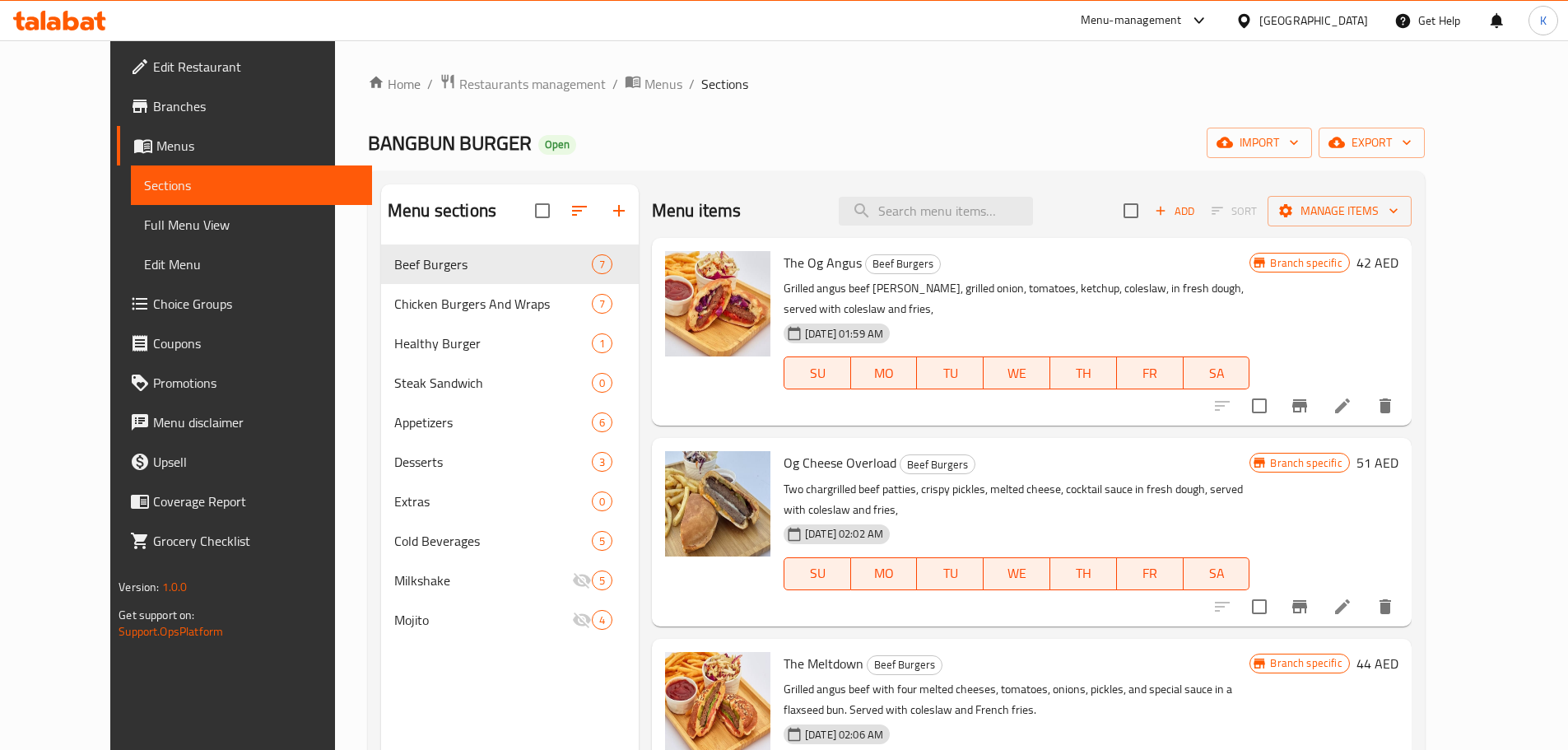
click at [154, 66] on span "Edit Restaurant" at bounding box center [256, 67] width 206 height 20
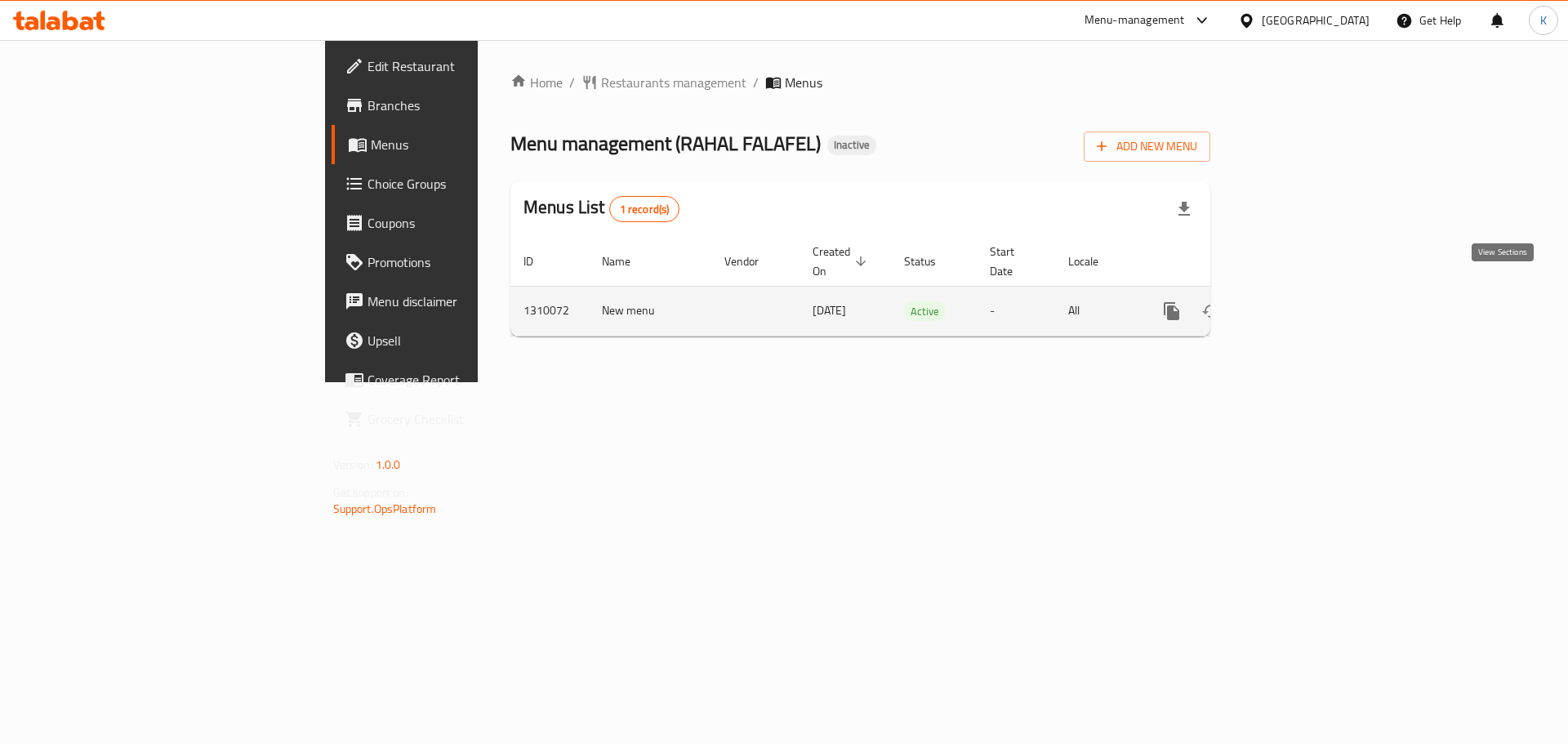
click at [1299, 301] on icon "enhanced table" at bounding box center [1290, 311] width 20 height 20
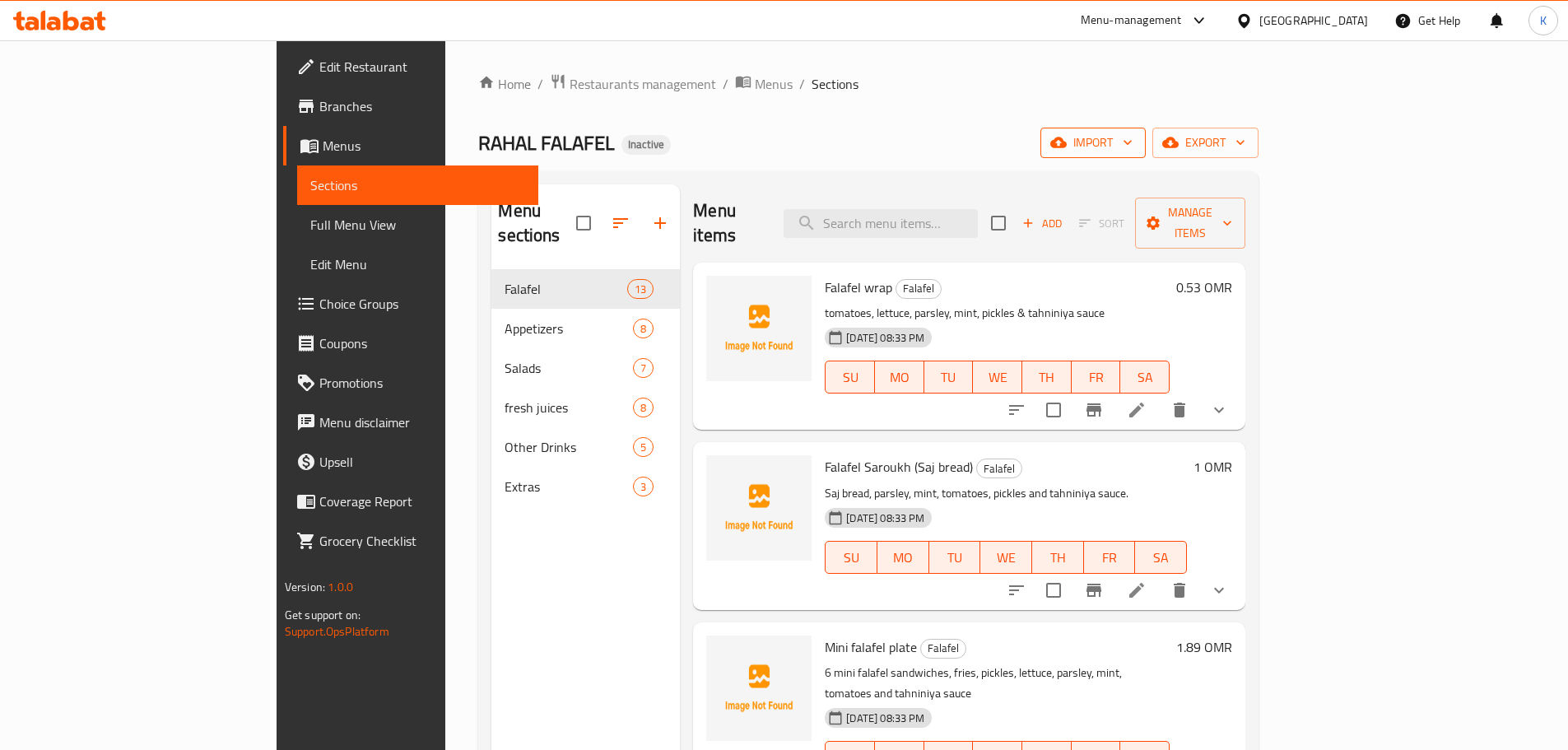
click at [1133, 152] on span "import" at bounding box center [1093, 143] width 79 height 21
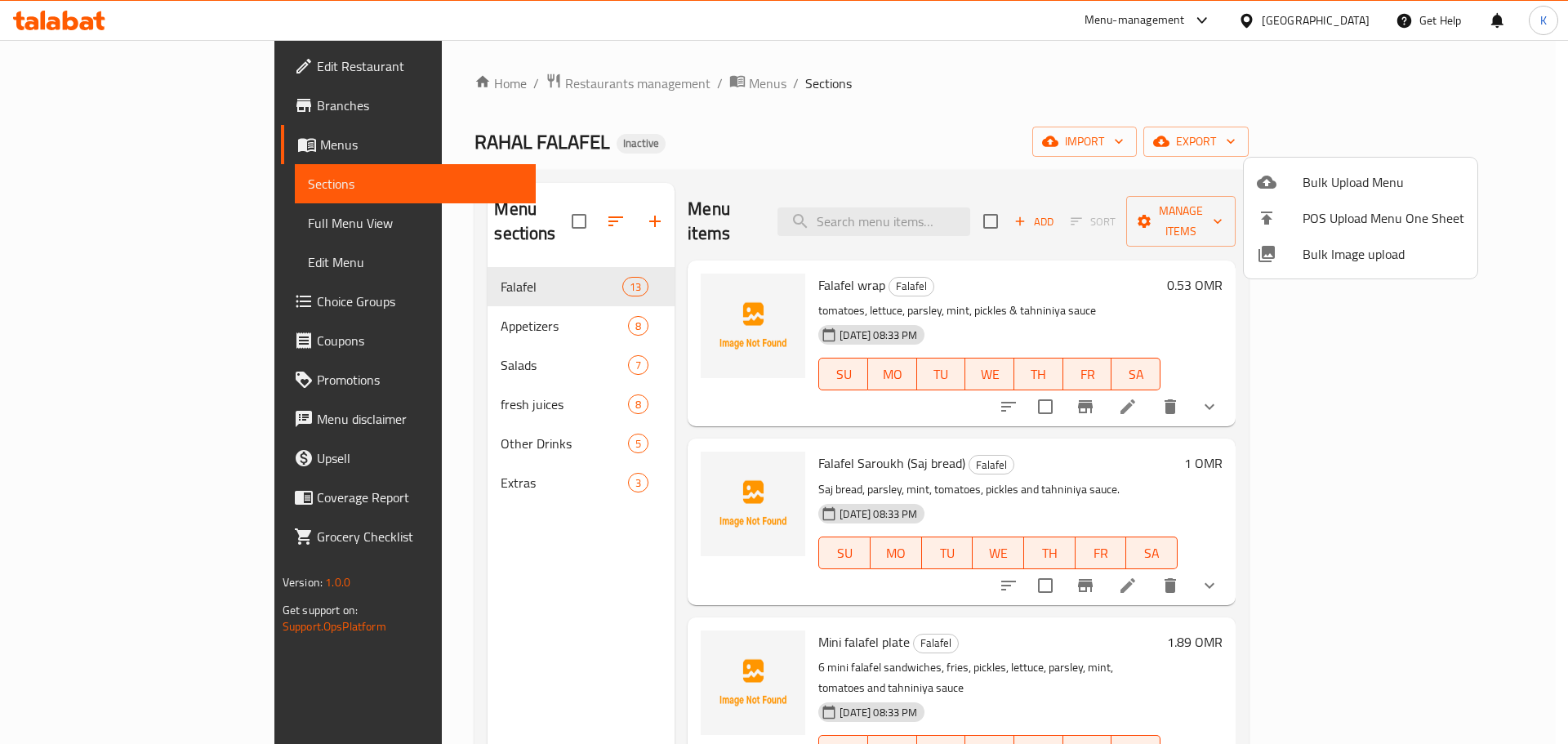
click at [1372, 259] on span "Bulk Image upload" at bounding box center [1383, 254] width 161 height 20
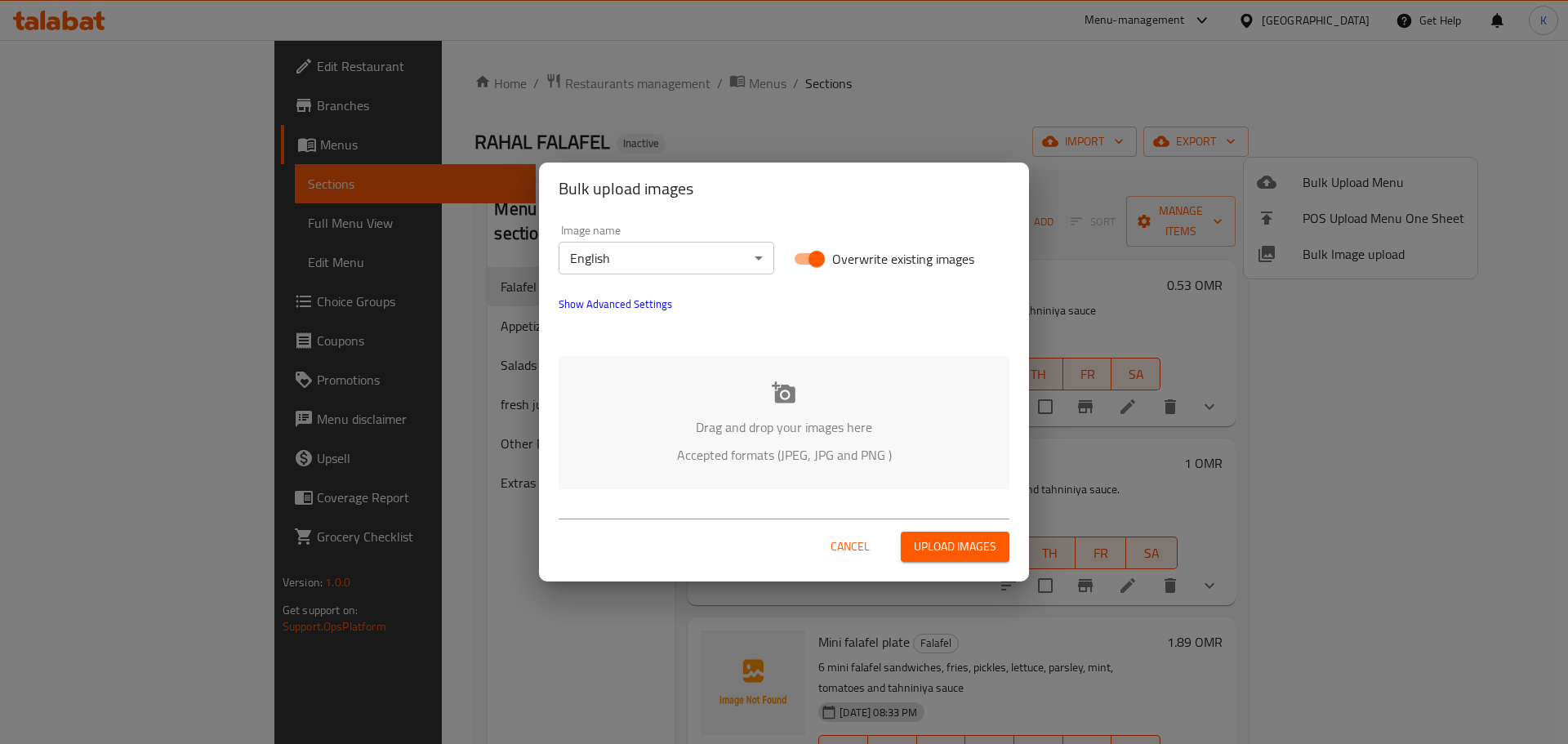
click at [780, 391] on icon at bounding box center [783, 392] width 23 height 22
click at [858, 547] on span "Cancel" at bounding box center [850, 547] width 39 height 21
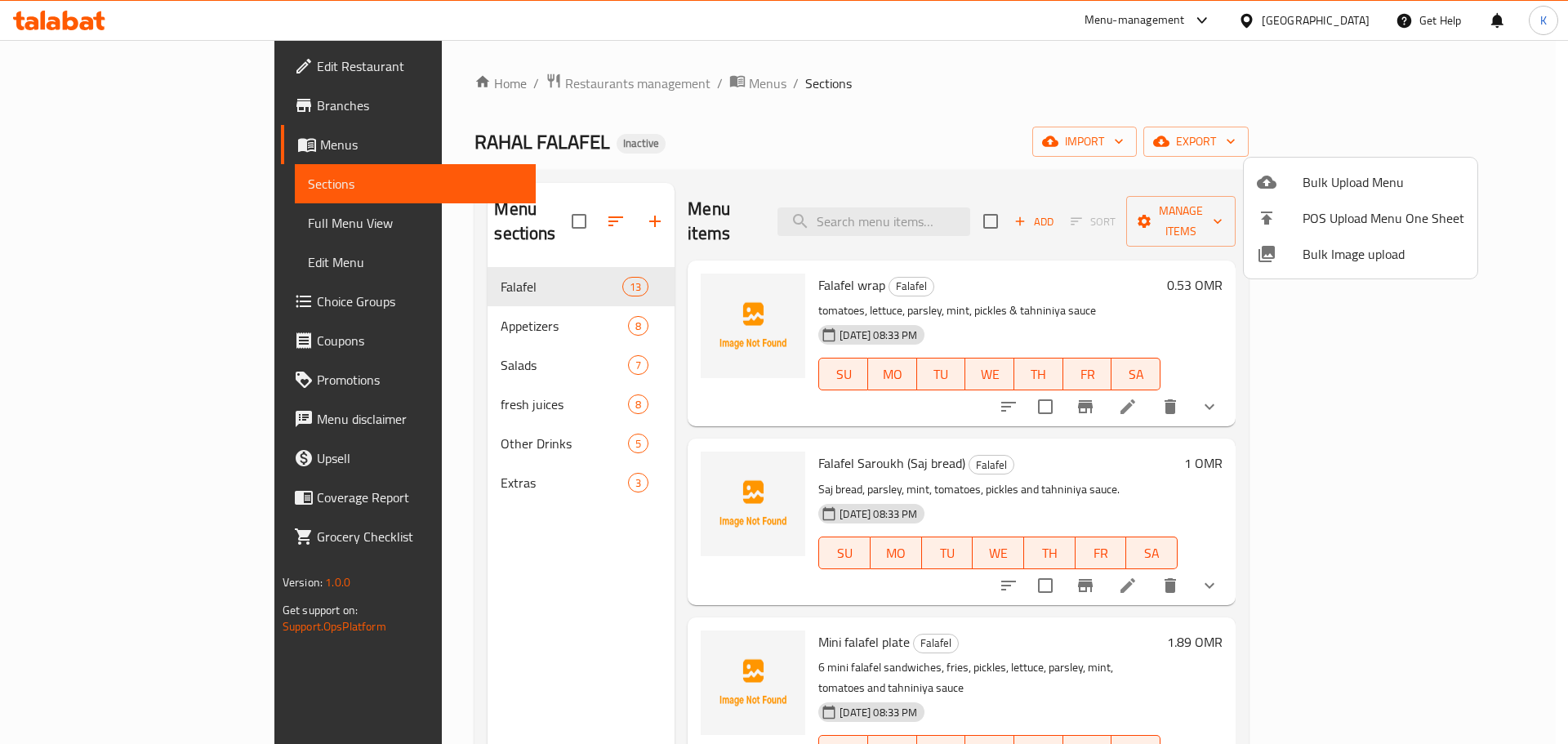
click at [1453, 322] on div at bounding box center [784, 372] width 1568 height 744
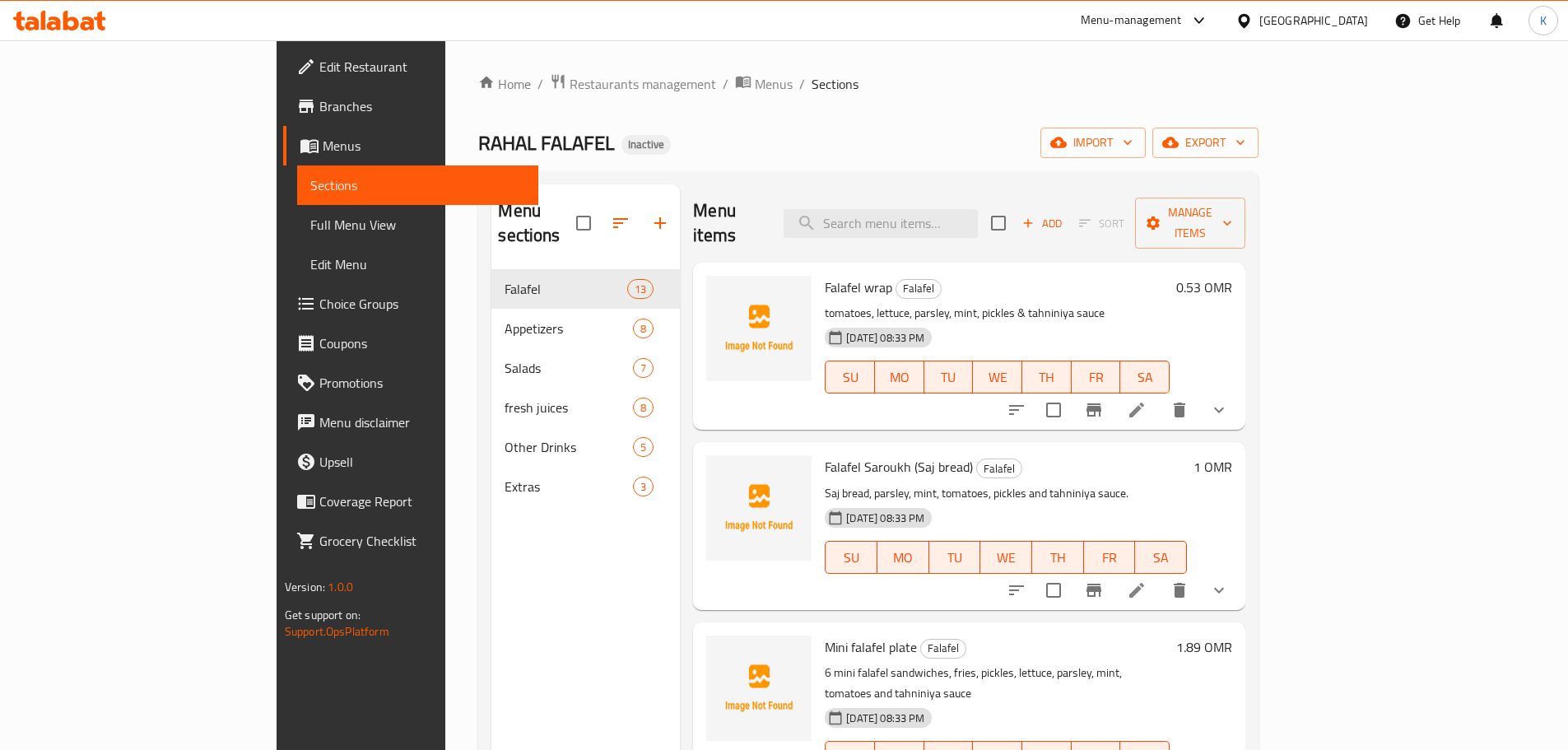
click at [1342, 24] on div "[GEOGRAPHIC_DATA]" at bounding box center [1314, 21] width 109 height 18
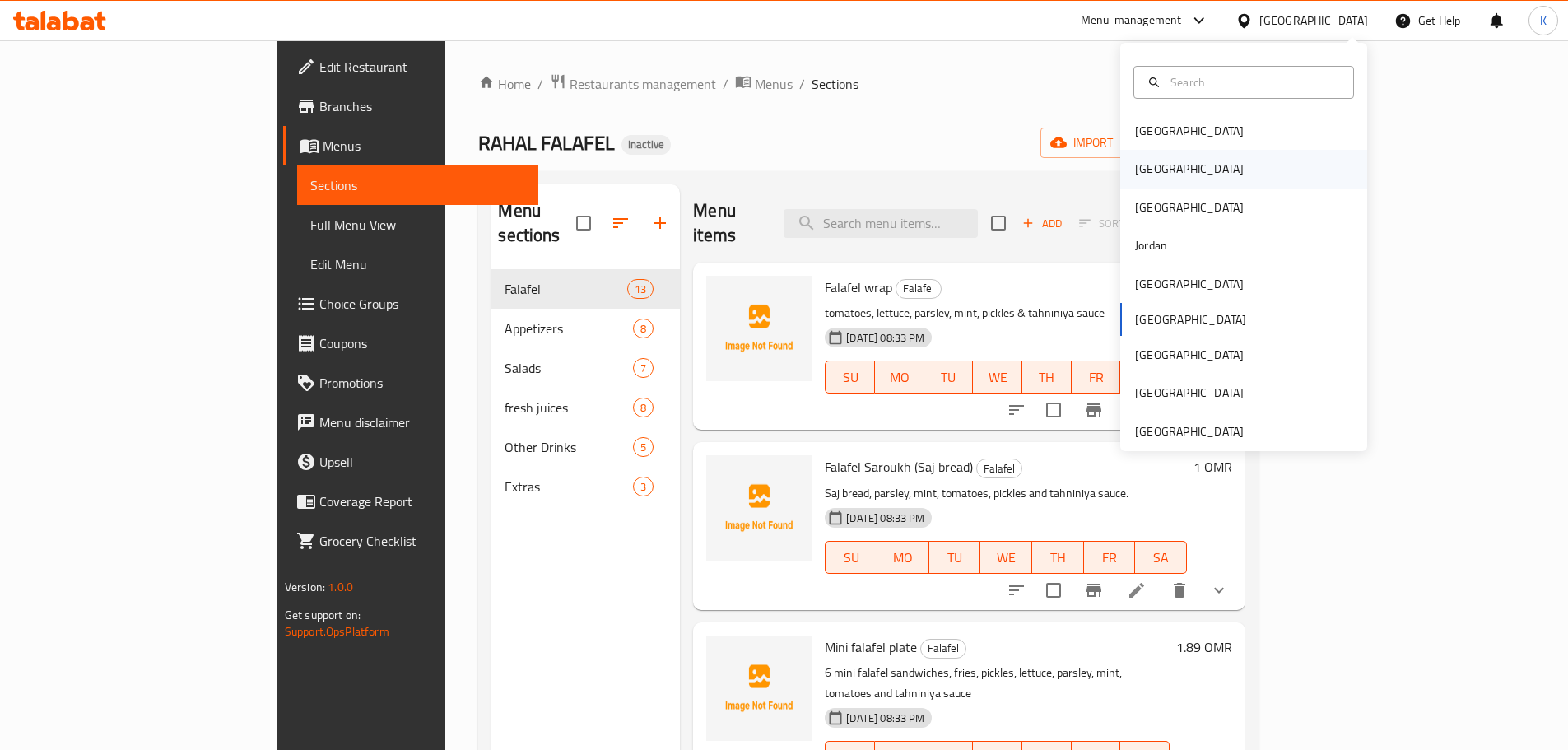
click at [1138, 170] on div "[GEOGRAPHIC_DATA]" at bounding box center [1190, 169] width 109 height 18
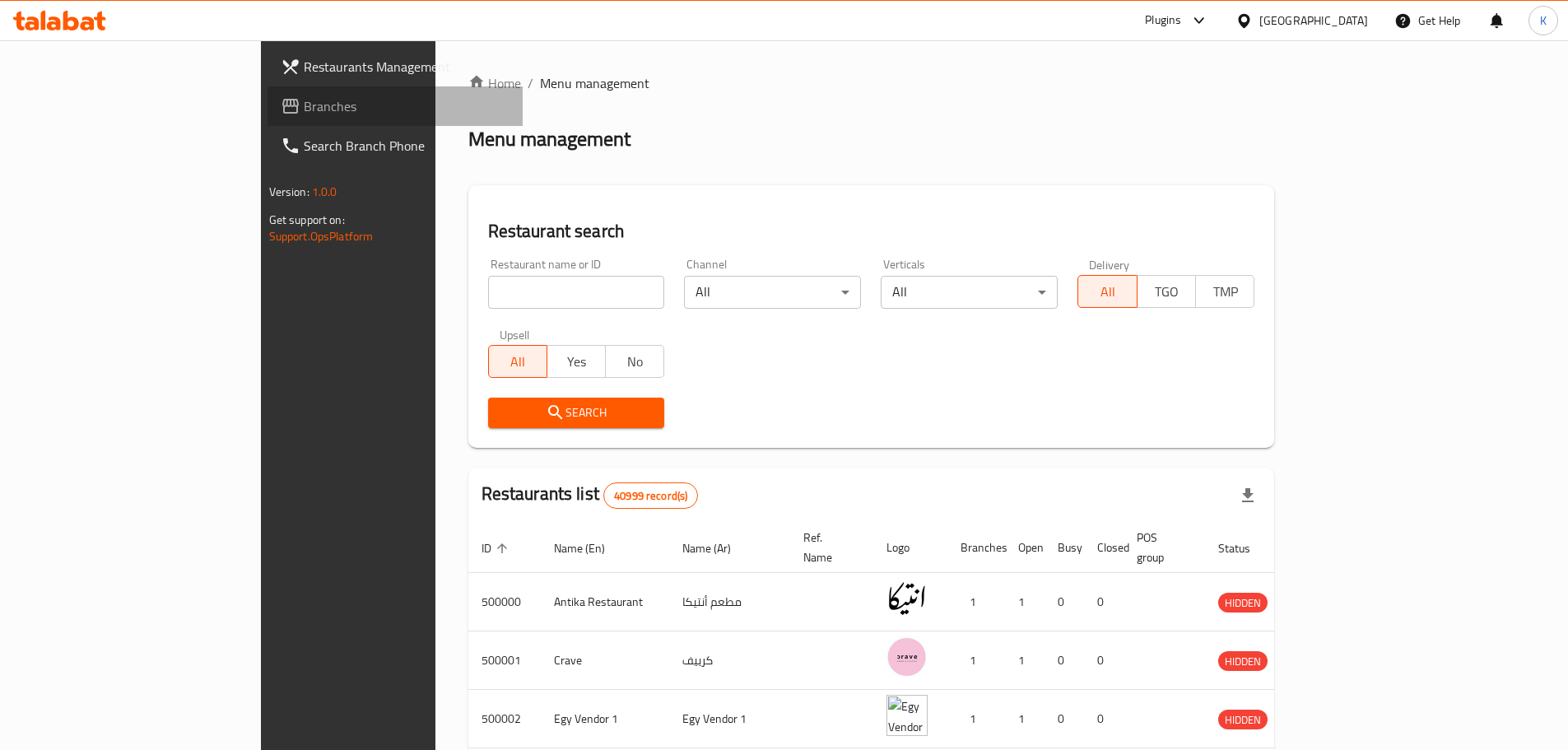
click at [304, 111] on span "Branches" at bounding box center [406, 107] width 206 height 20
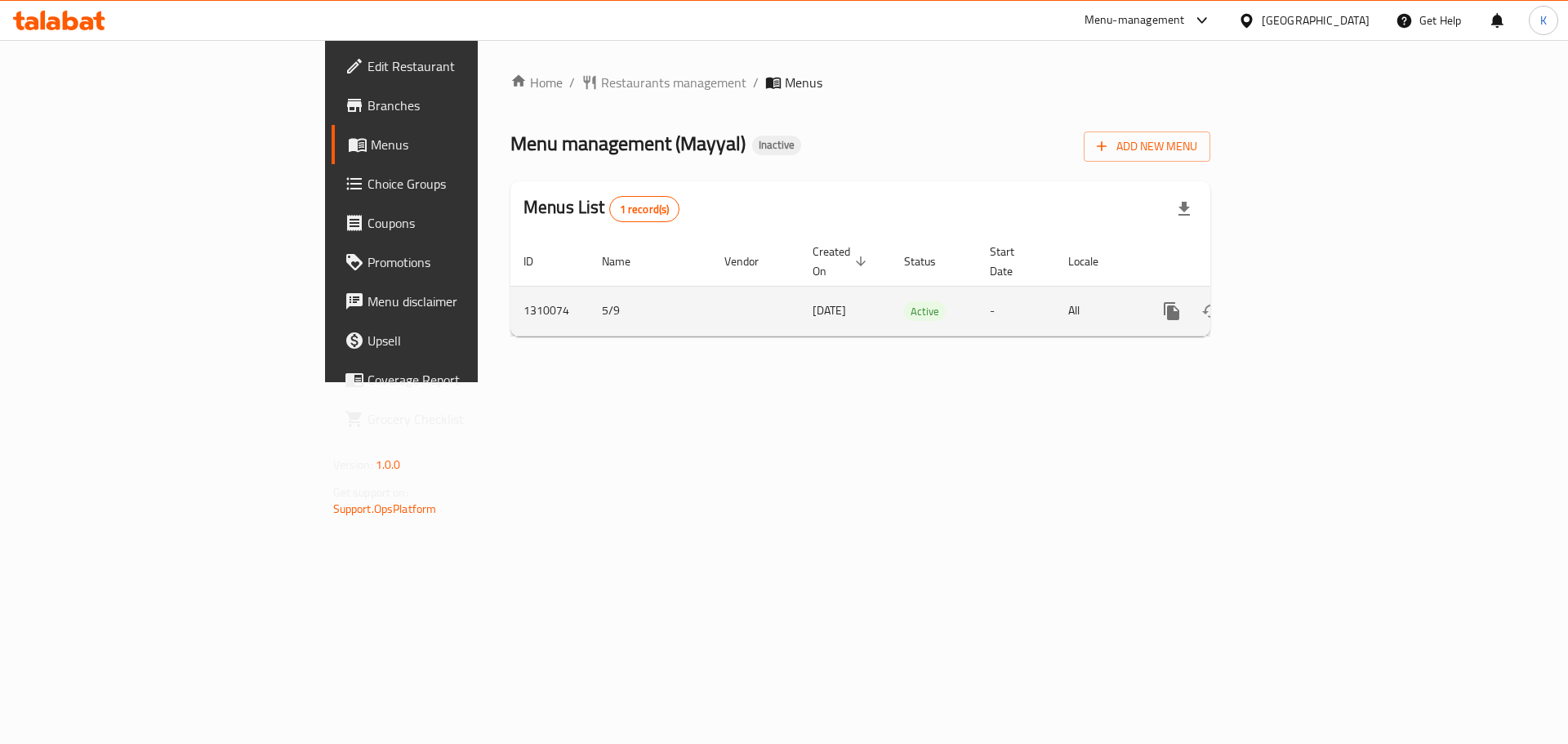
click at [1299, 301] on icon "enhanced table" at bounding box center [1290, 311] width 20 height 20
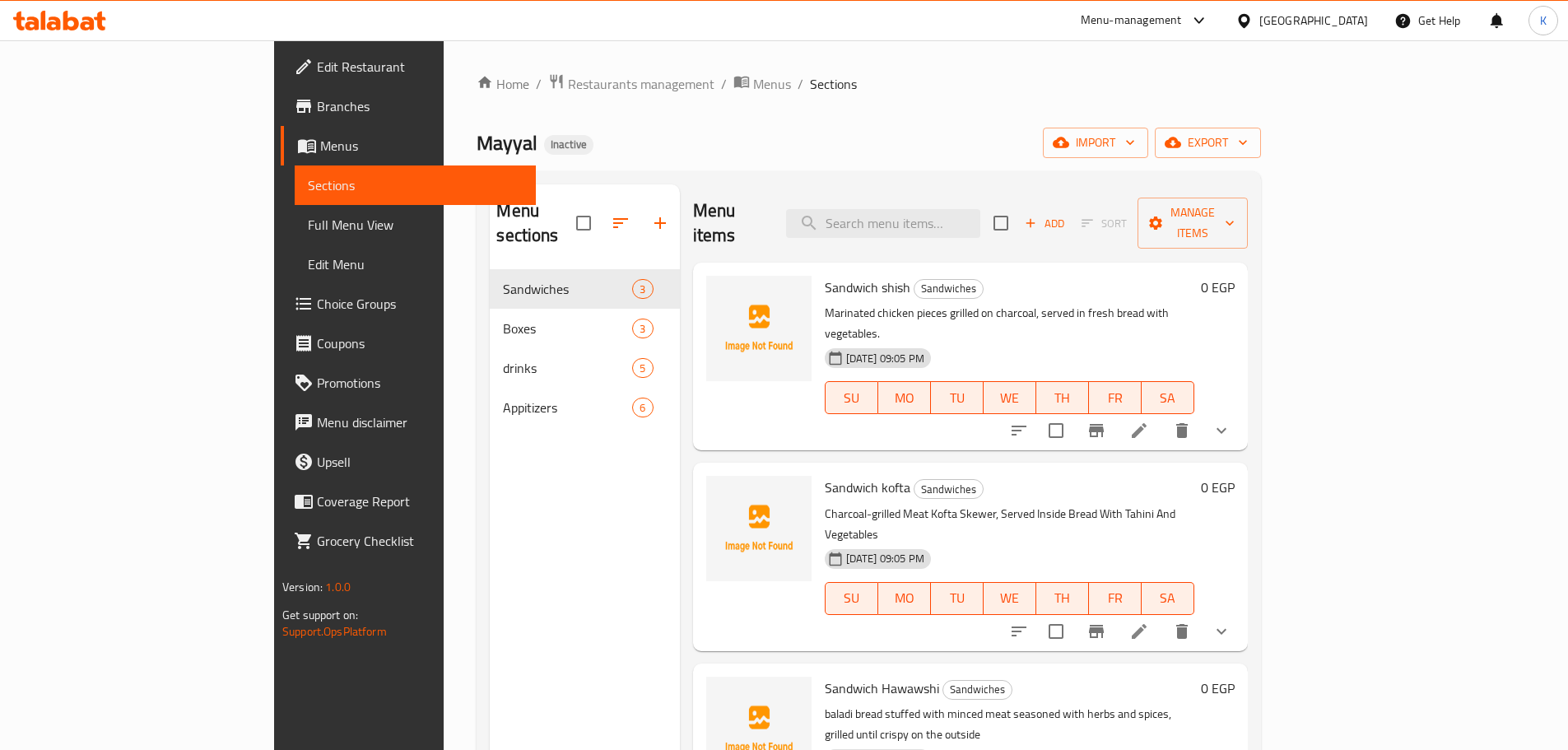
click at [1149, 420] on icon at bounding box center [1139, 430] width 20 height 20
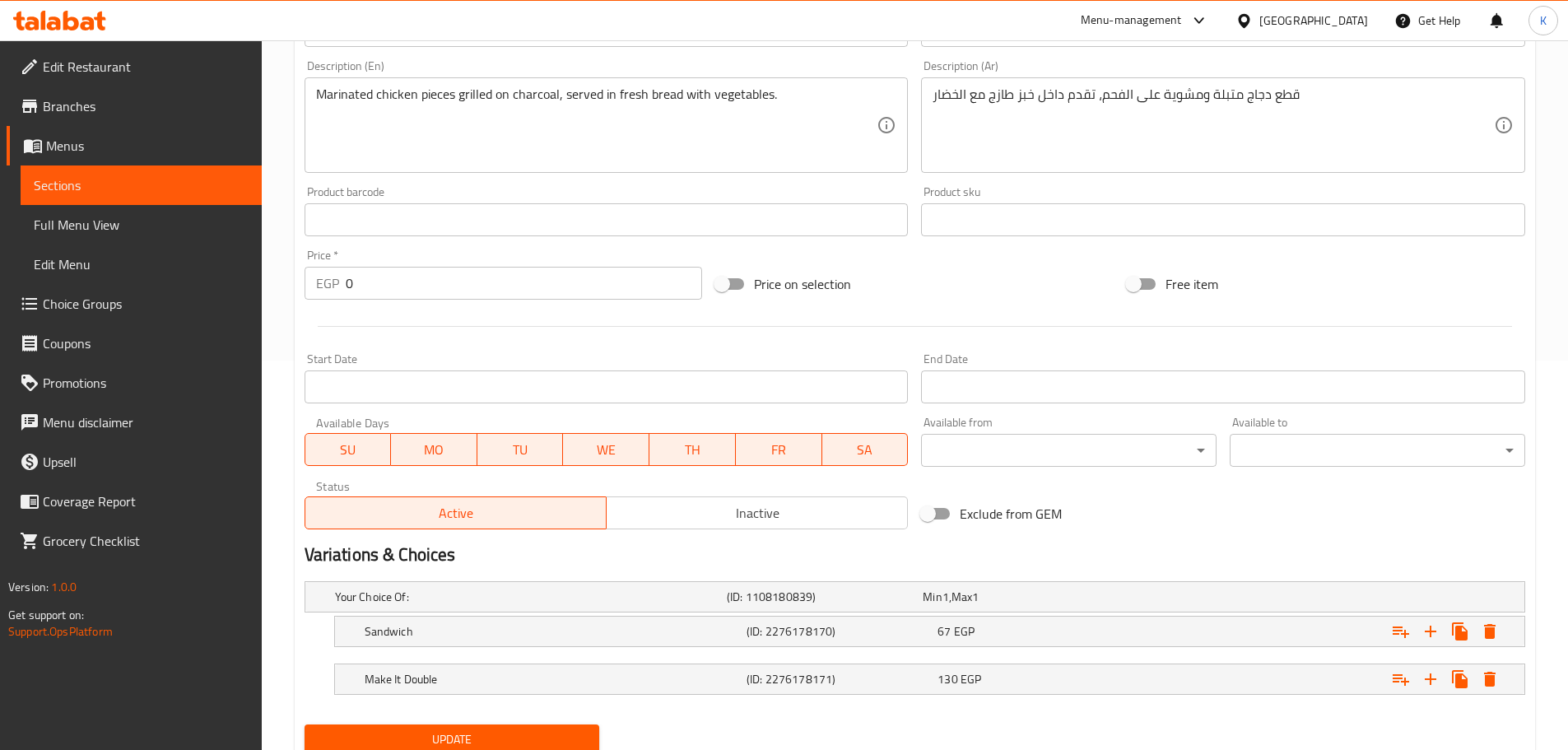
scroll to position [451, 0]
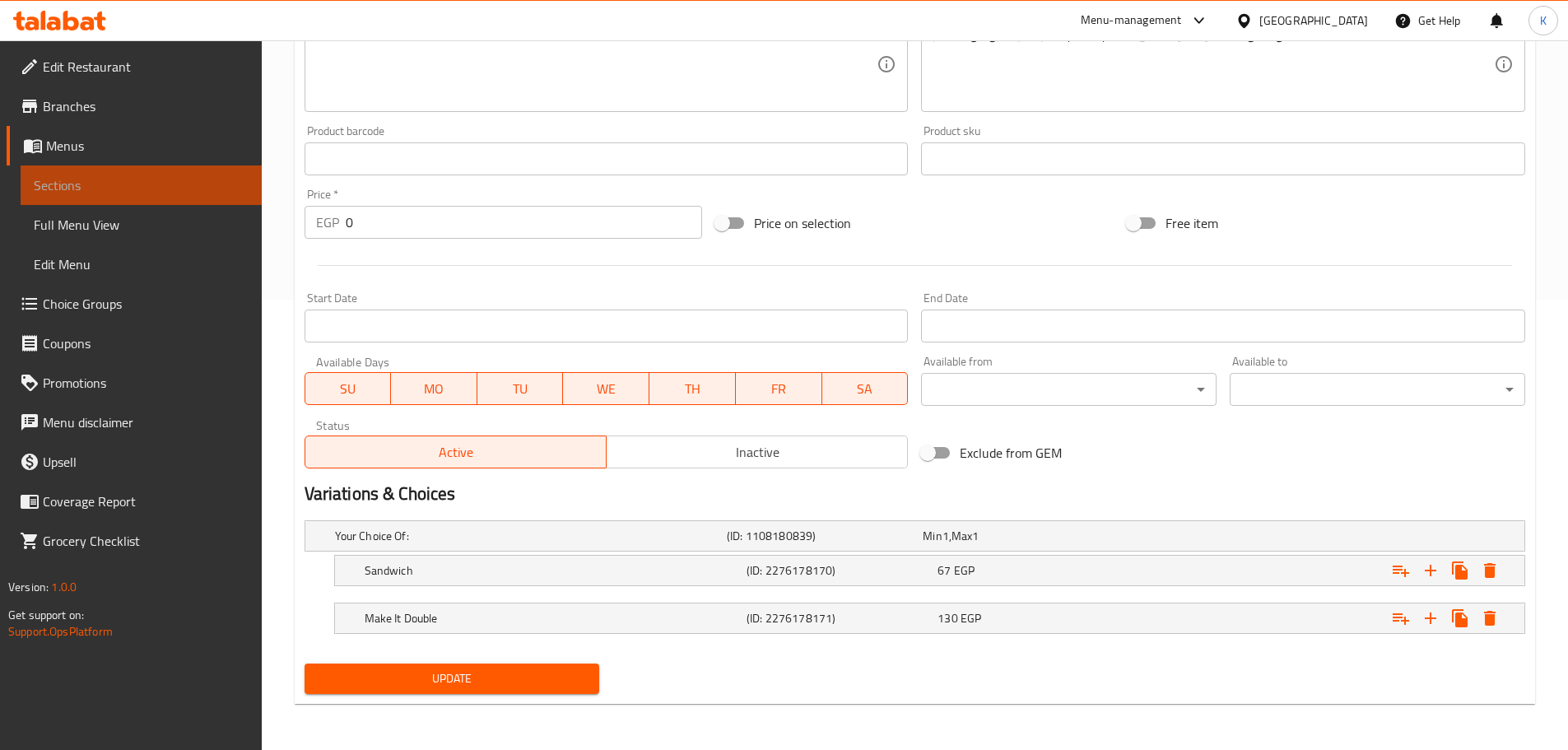
click at [144, 191] on span "Sections" at bounding box center [141, 185] width 215 height 20
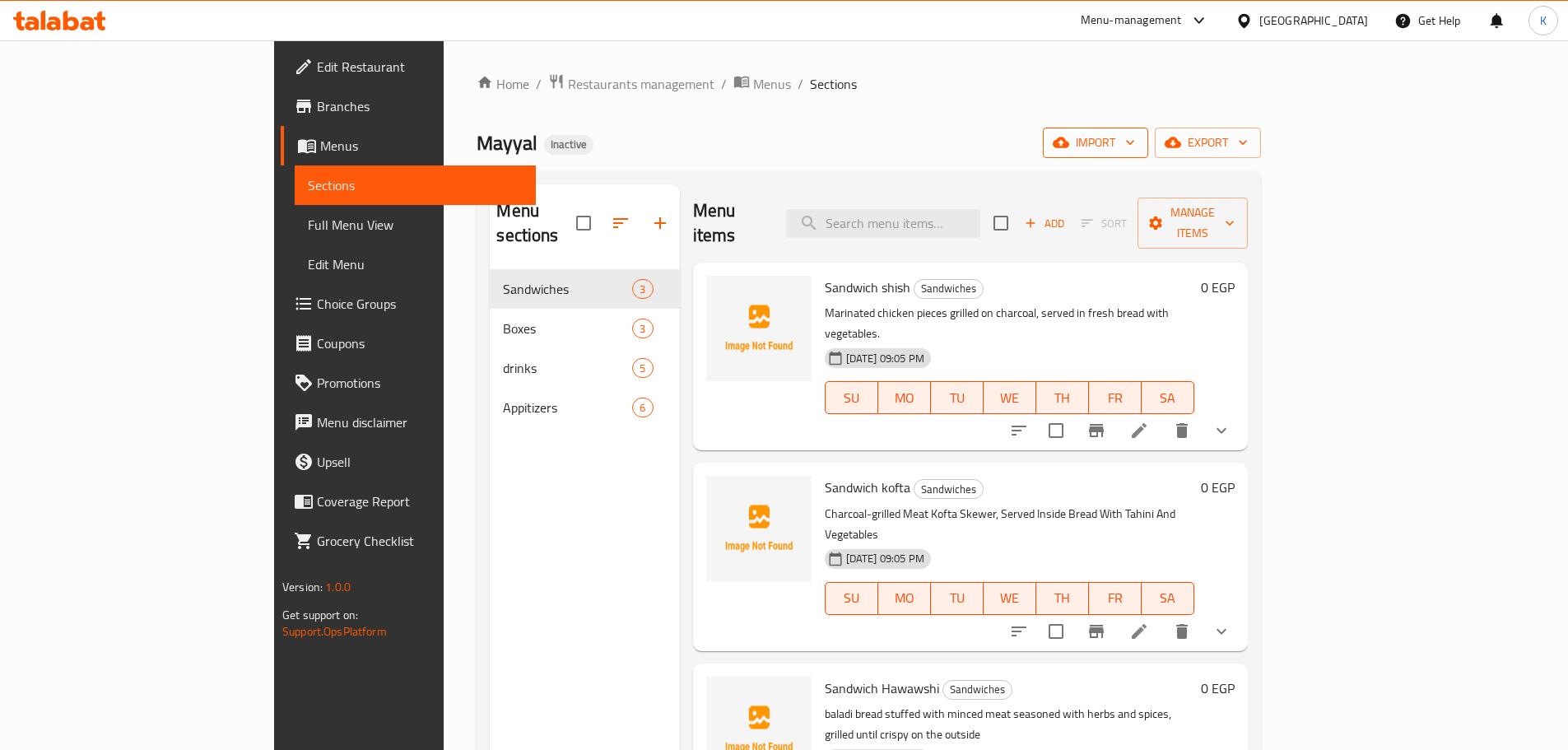
click at [1070, 142] on icon "button" at bounding box center [1061, 143] width 17 height 11
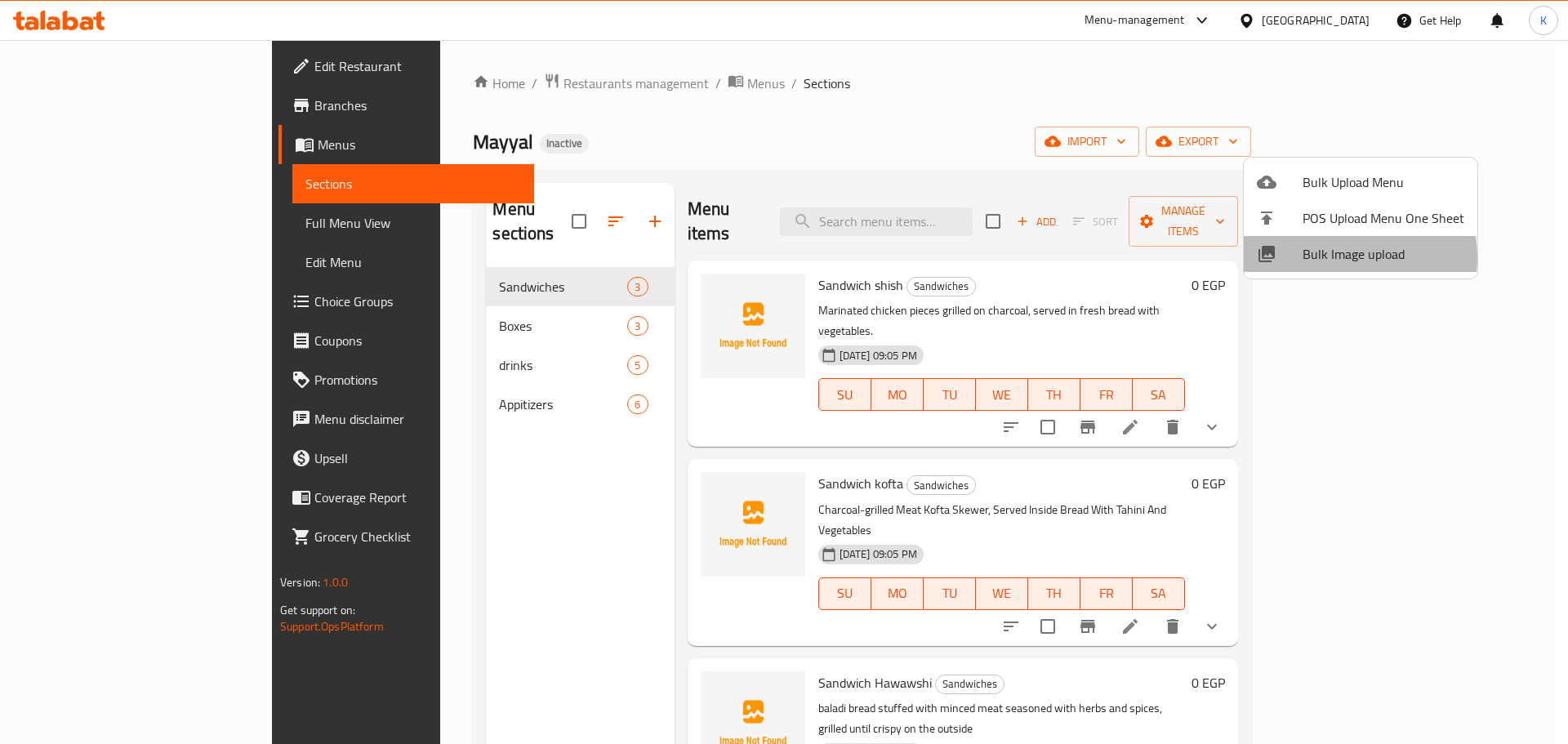
click at [1327, 257] on span "Bulk Image upload" at bounding box center [1383, 254] width 161 height 20
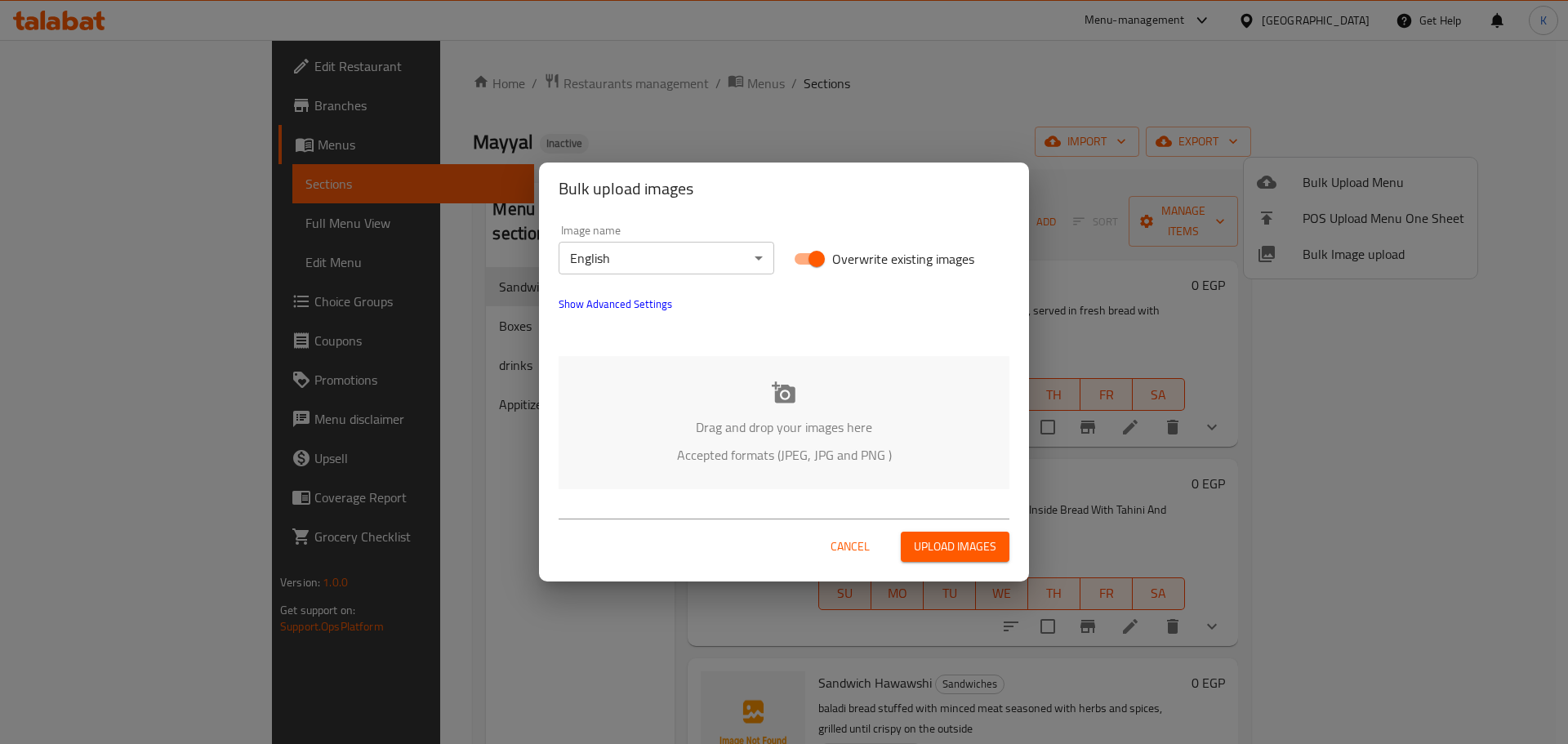
click at [1378, 442] on div "Bulk upload images Image name English ​ Overwrite existing images Show Advanced…" at bounding box center [784, 372] width 1568 height 744
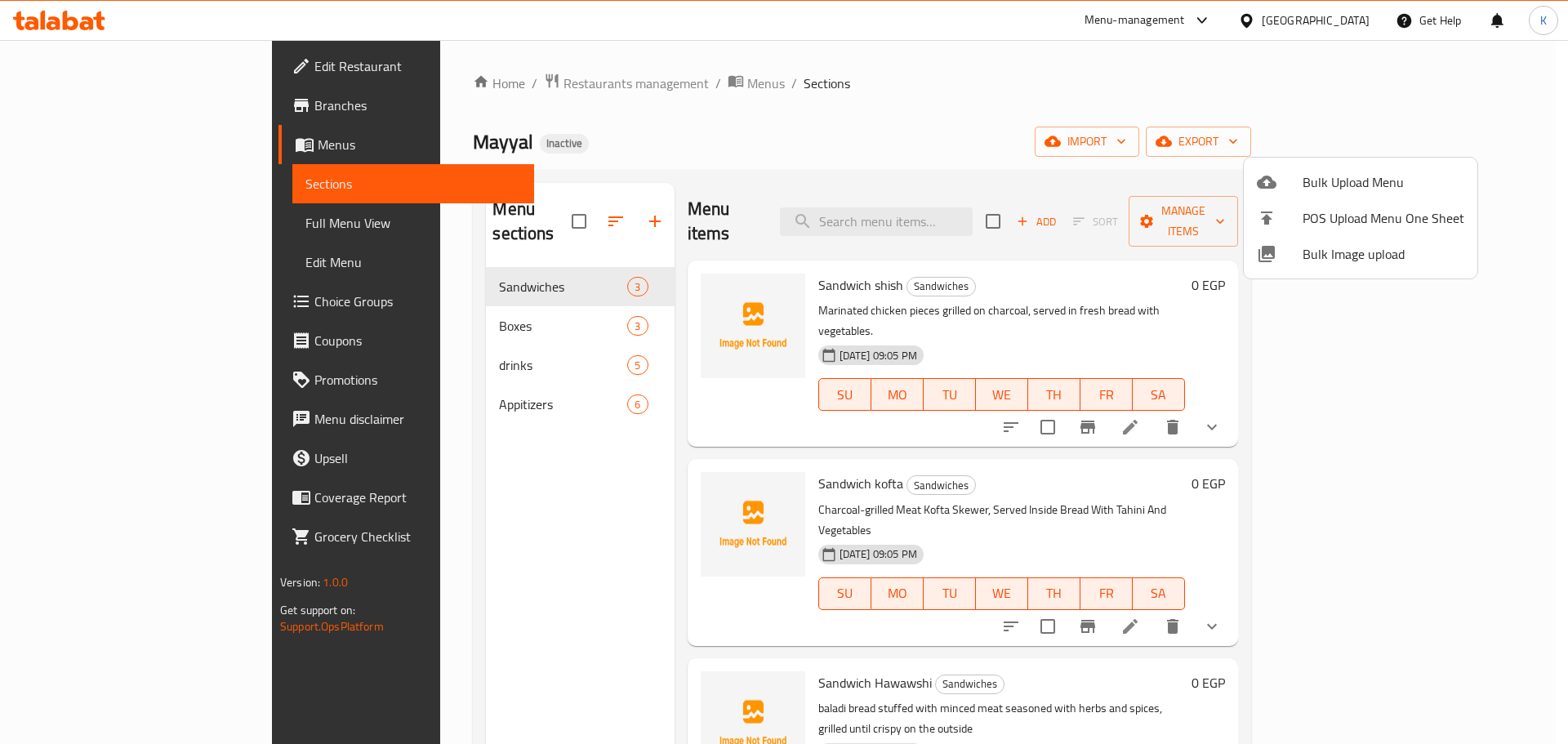
click at [1051, 157] on div at bounding box center [784, 372] width 1568 height 744
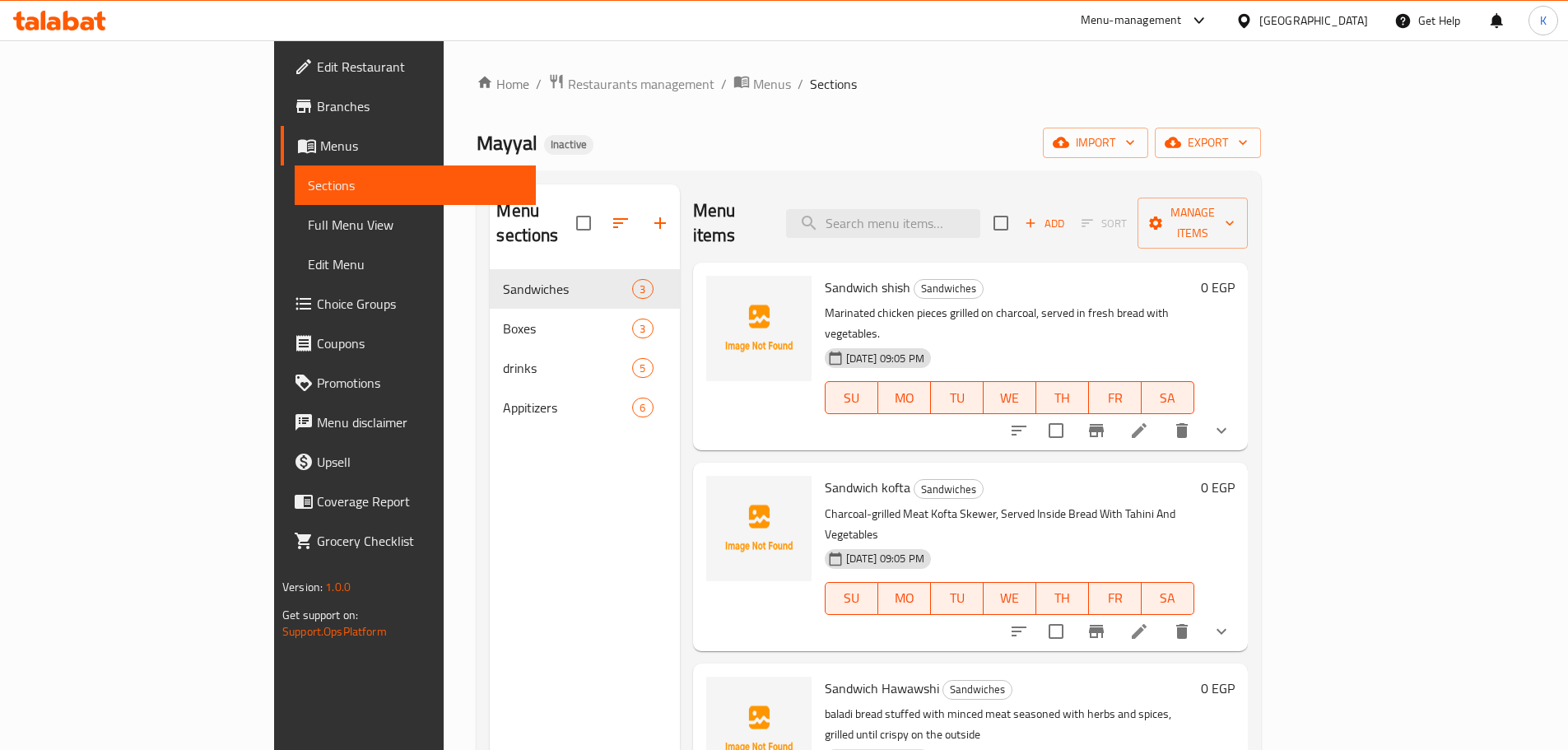
click at [968, 103] on div "Home / Restaurants management / Menus / Sections Mayyal Inactive import export …" at bounding box center [868, 510] width 784 height 874
click at [785, 164] on div "Home / Restaurants management / Menus / Sections Mayyal Inactive import export …" at bounding box center [868, 510] width 784 height 874
